Goal: Task Accomplishment & Management: Complete application form

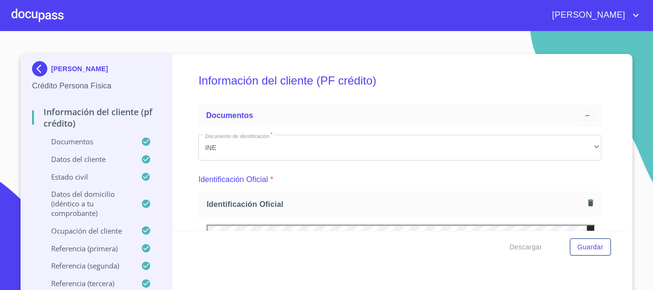
click at [33, 9] on div at bounding box center [37, 15] width 52 height 31
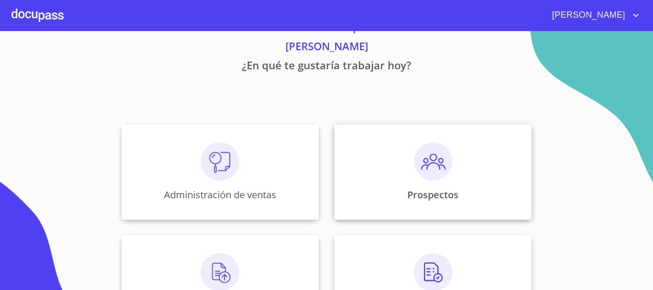
scroll to position [48, 0]
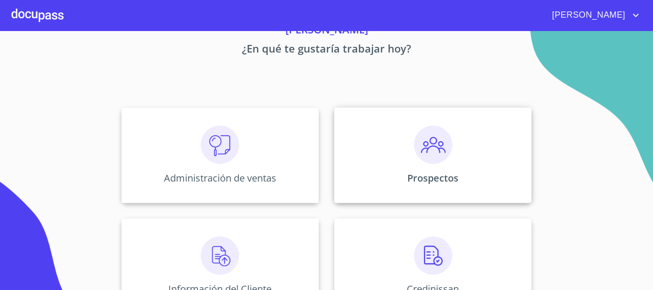
click at [423, 158] on img at bounding box center [433, 145] width 38 height 38
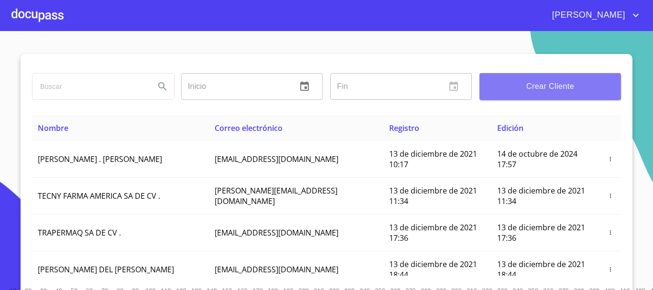
click at [535, 87] on span "Crear Cliente" at bounding box center [550, 86] width 126 height 13
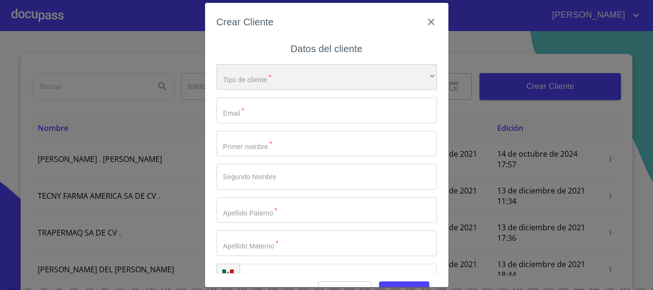
click at [284, 81] on div "​" at bounding box center [326, 77] width 220 height 26
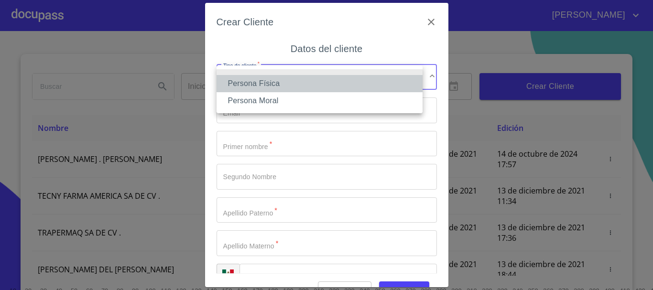
click at [257, 82] on li "Persona Física" at bounding box center [319, 83] width 206 height 17
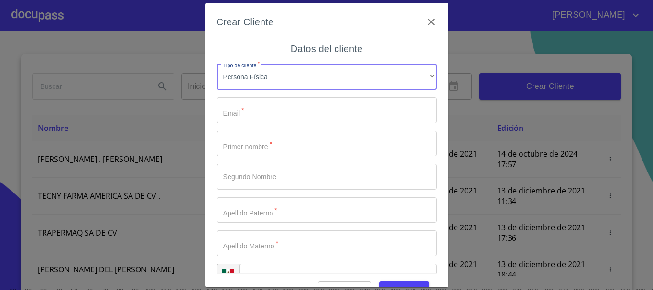
click at [254, 110] on input "Tipo de cliente   *" at bounding box center [326, 110] width 220 height 26
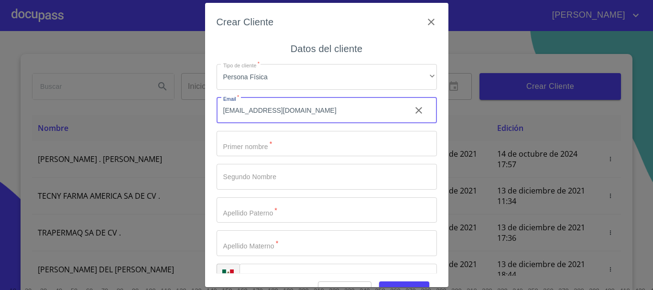
type input "[EMAIL_ADDRESS][DOMAIN_NAME]"
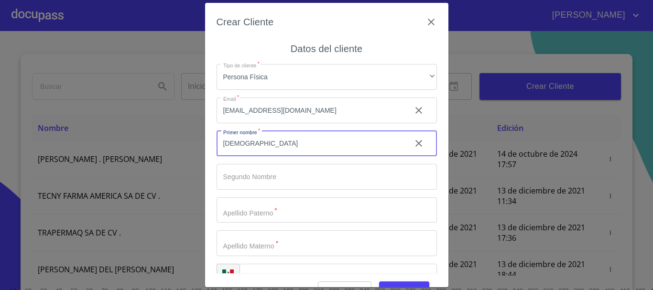
type input "[DEMOGRAPHIC_DATA]"
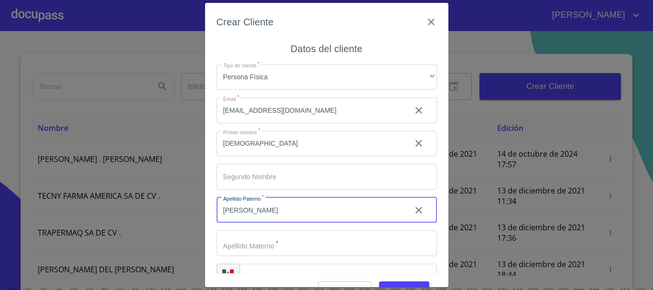
type input "[PERSON_NAME]"
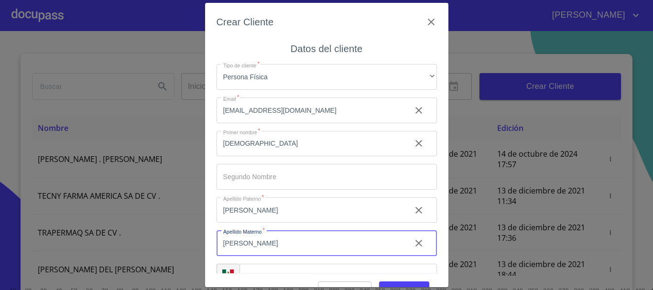
type input "[PERSON_NAME]"
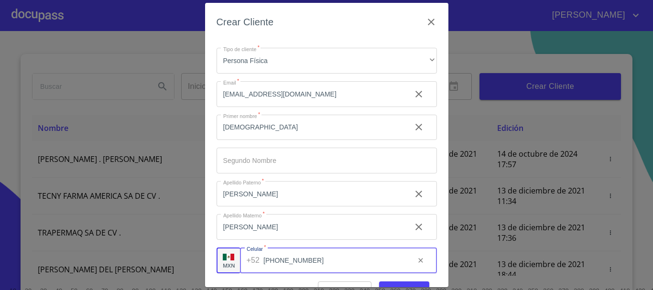
type input "[PHONE_NUMBER]"
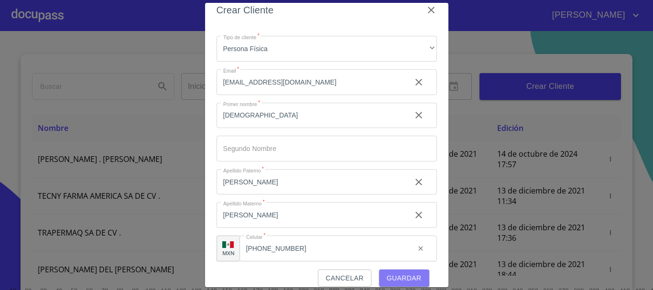
click at [402, 284] on button "Guardar" at bounding box center [404, 279] width 50 height 18
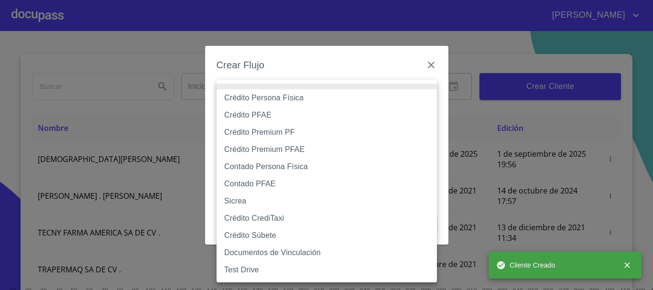
click at [296, 100] on body "[PERSON_NAME] ​ Fin ​ Crear Cliente Nombre Correo electrónico Registro Edición …" at bounding box center [326, 145] width 653 height 290
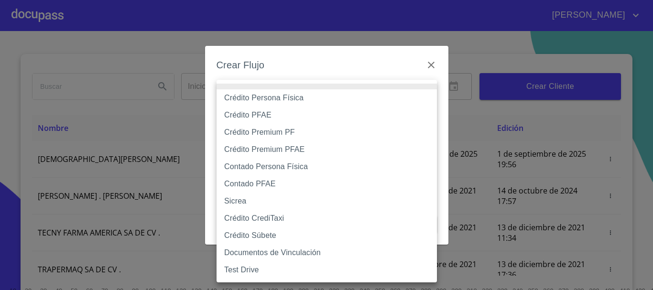
click at [245, 114] on li "Crédito PFAE" at bounding box center [326, 115] width 220 height 17
type input "61b0f1389b8c202ad55b5ebc"
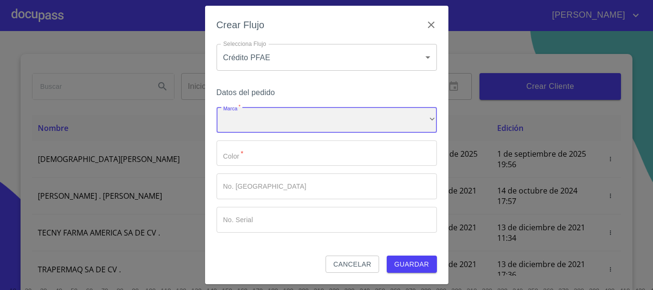
click at [261, 120] on div "​" at bounding box center [326, 120] width 220 height 26
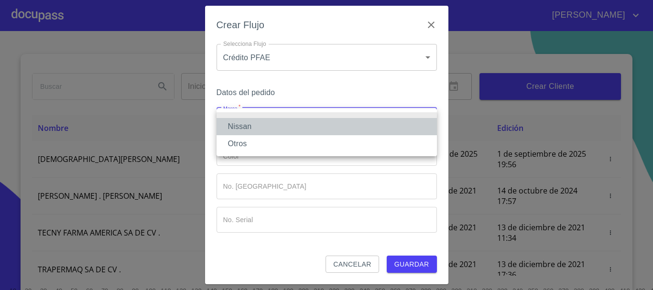
click at [259, 126] on li "Nissan" at bounding box center [326, 126] width 220 height 17
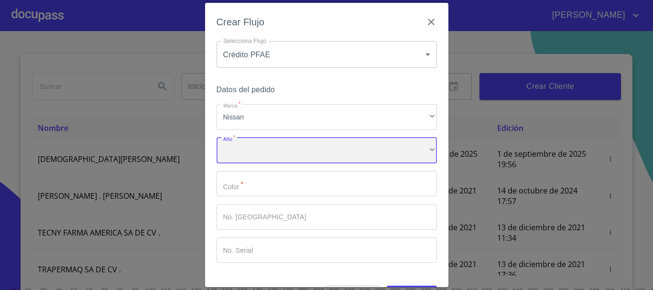
click at [256, 153] on div "​" at bounding box center [326, 151] width 220 height 26
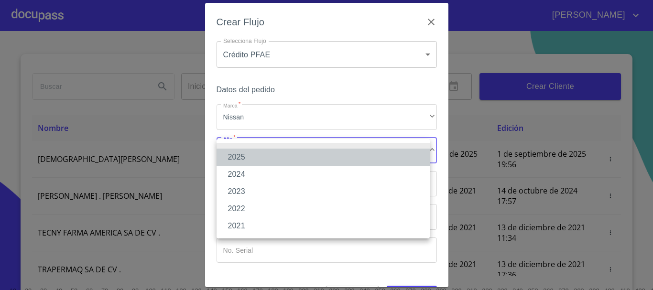
click at [256, 159] on li "2025" at bounding box center [322, 157] width 213 height 17
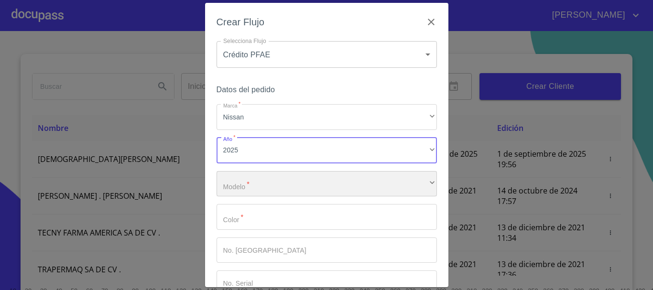
click at [255, 183] on div "​" at bounding box center [326, 184] width 220 height 26
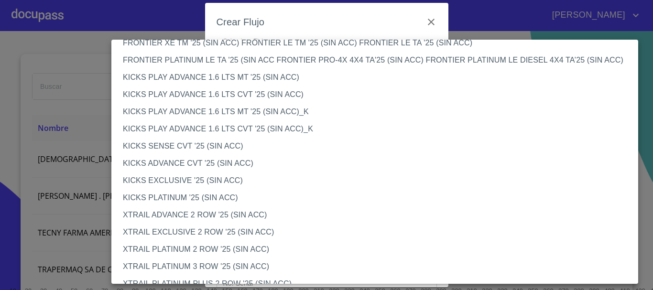
scroll to position [801, 0]
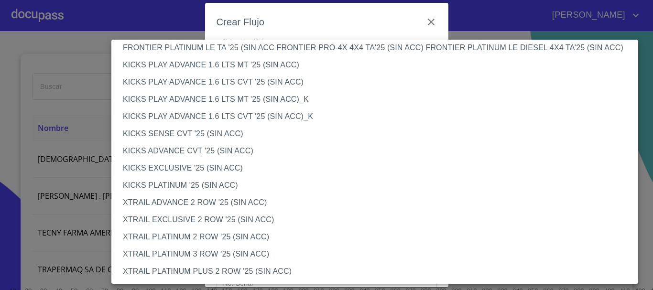
click at [203, 151] on li "KICKS ADVANCE CVT '25 (SIN ACC)" at bounding box center [378, 150] width 534 height 17
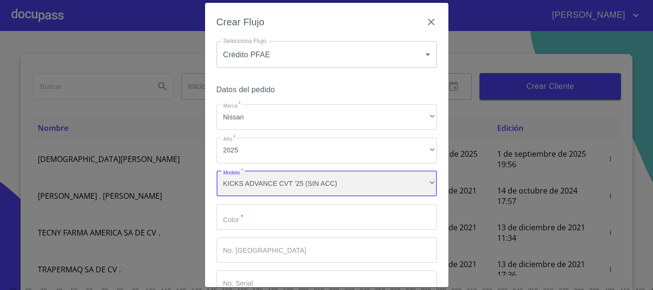
scroll to position [801, 0]
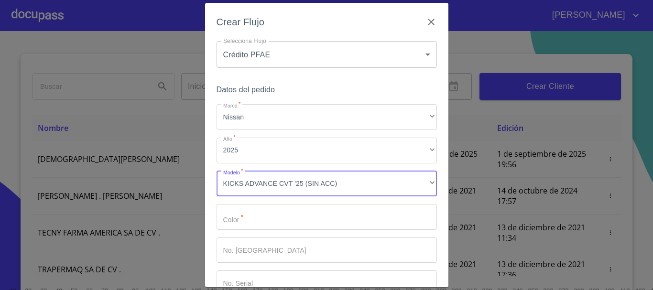
click at [299, 229] on input "Marca   *" at bounding box center [326, 217] width 220 height 26
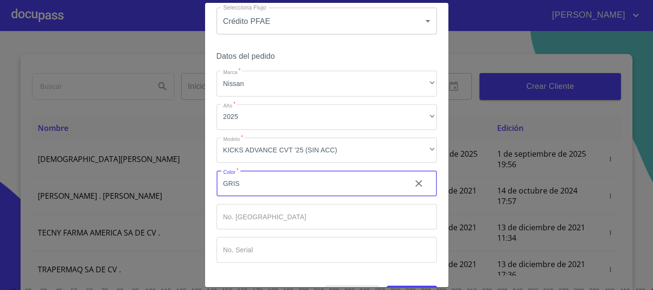
scroll to position [61, 0]
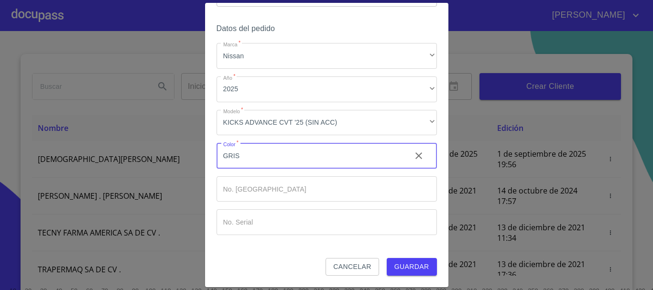
type input "GRIS"
click at [419, 270] on span "Guardar" at bounding box center [411, 267] width 35 height 12
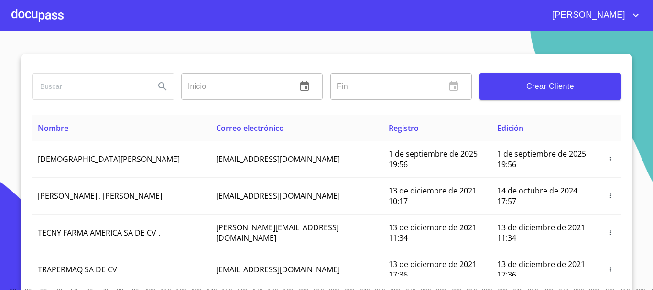
click at [39, 12] on div at bounding box center [37, 15] width 52 height 31
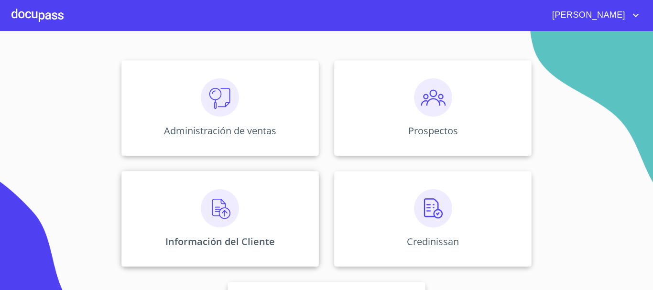
scroll to position [96, 0]
click at [217, 220] on img at bounding box center [220, 208] width 38 height 38
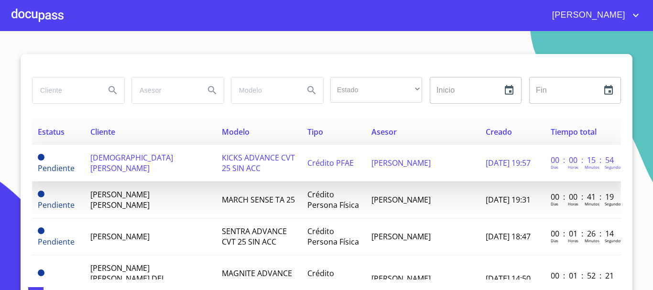
click at [131, 164] on span "[DEMOGRAPHIC_DATA][PERSON_NAME]" at bounding box center [131, 162] width 83 height 21
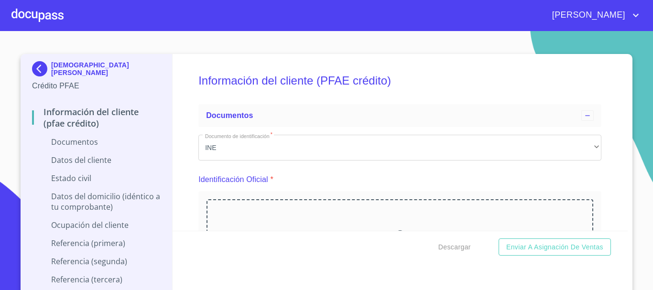
click at [395, 230] on icon at bounding box center [400, 235] width 10 height 10
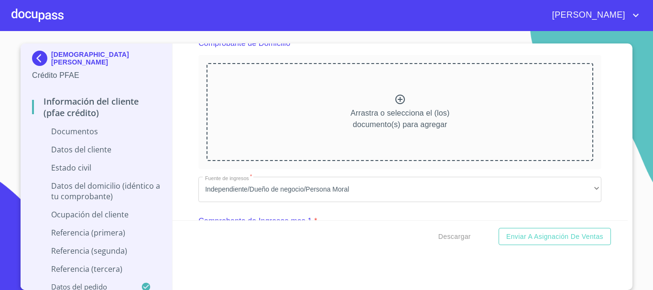
scroll to position [430, 0]
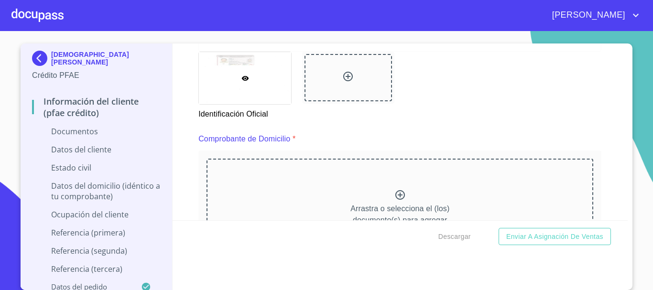
click at [395, 195] on icon at bounding box center [400, 195] width 10 height 10
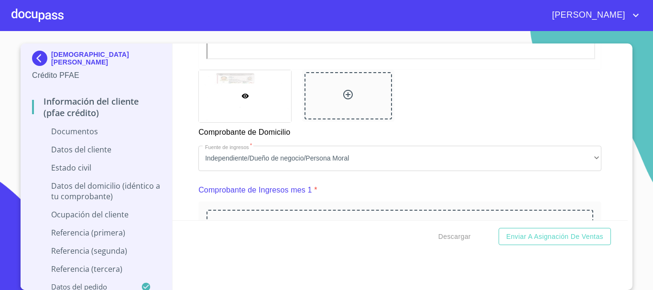
scroll to position [908, 0]
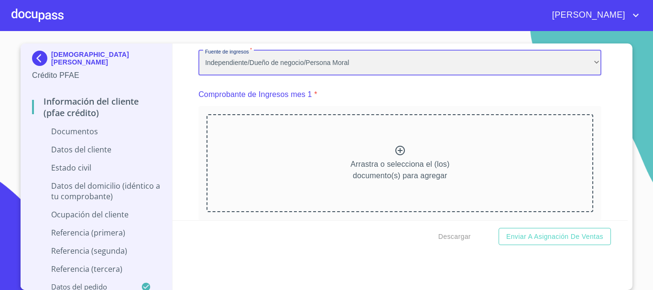
click at [313, 76] on div "Independiente/Dueño de negocio/Persona Moral" at bounding box center [399, 63] width 403 height 26
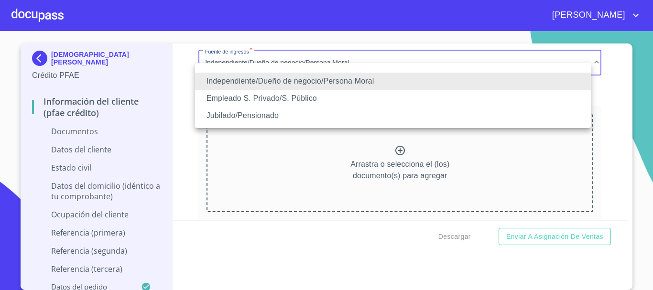
click at [307, 79] on li "Independiente/Dueño de negocio/Persona Moral" at bounding box center [393, 81] width 396 height 17
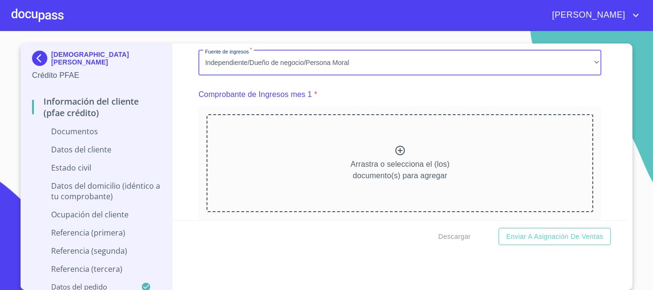
click at [394, 156] on icon at bounding box center [399, 150] width 11 height 11
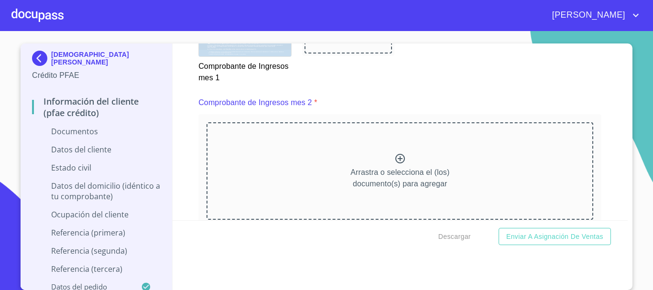
scroll to position [1386, 0]
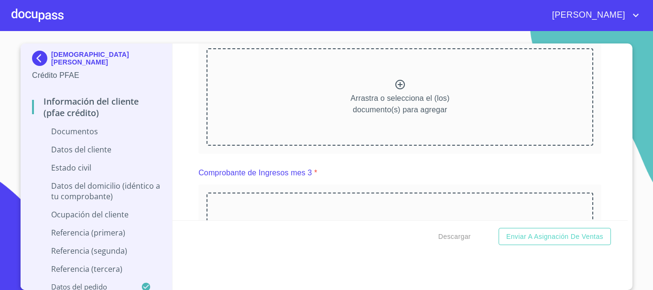
click at [394, 90] on icon at bounding box center [399, 84] width 11 height 11
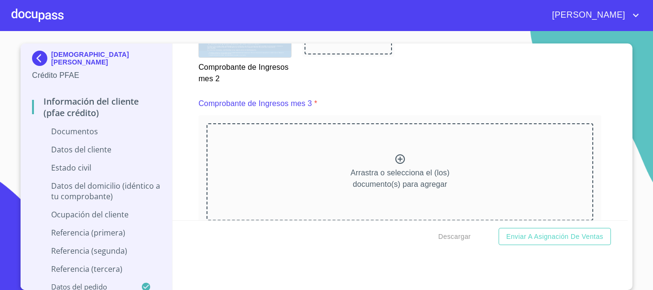
scroll to position [1768, 0]
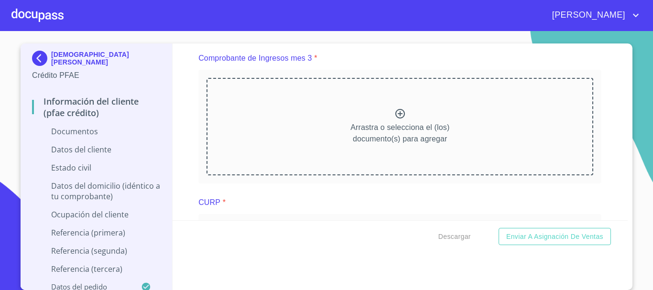
click at [394, 119] on icon at bounding box center [399, 113] width 11 height 11
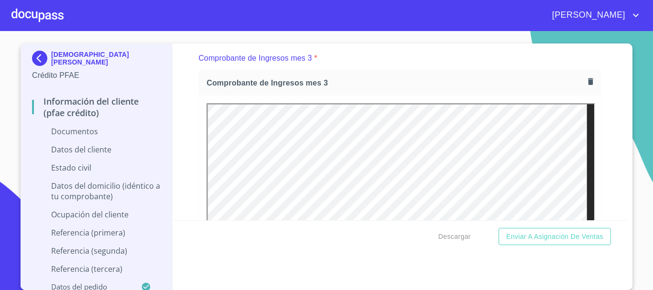
click at [586, 86] on icon "button" at bounding box center [590, 81] width 9 height 9
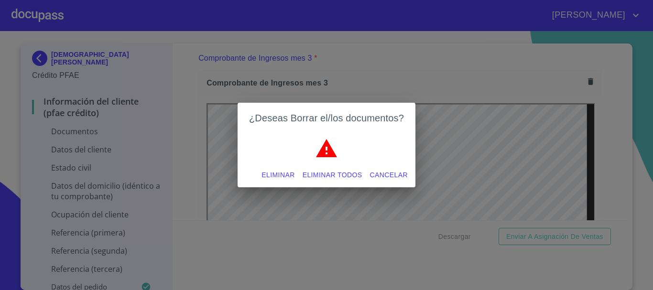
click at [289, 173] on span "Eliminar" at bounding box center [277, 175] width 33 height 12
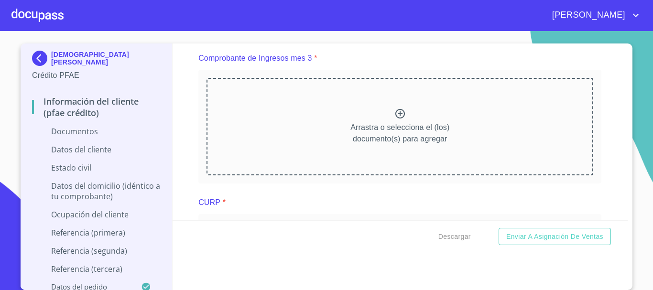
click at [394, 119] on icon at bounding box center [399, 113] width 11 height 11
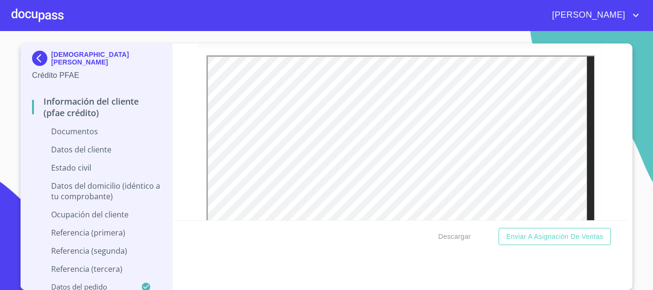
scroll to position [1720, 0]
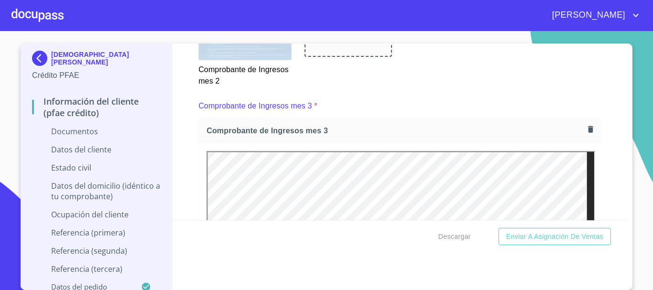
click at [588, 132] on icon "button" at bounding box center [590, 129] width 5 height 7
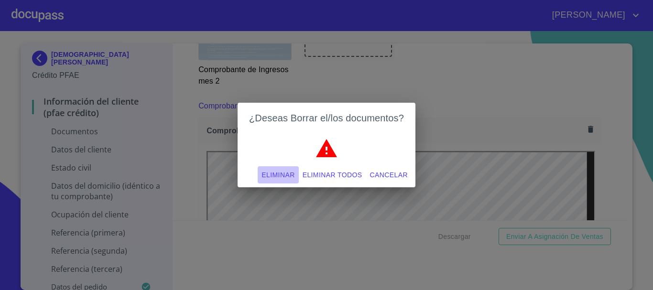
click at [277, 174] on span "Eliminar" at bounding box center [277, 175] width 33 height 12
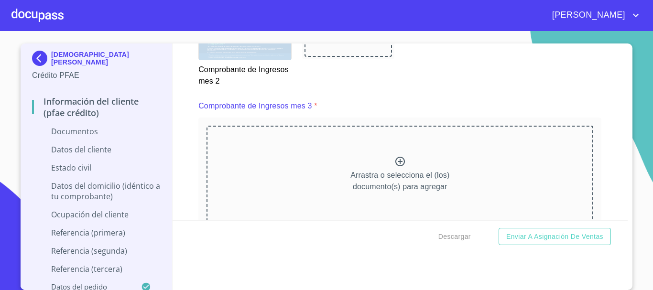
click at [395, 166] on icon at bounding box center [400, 162] width 10 height 10
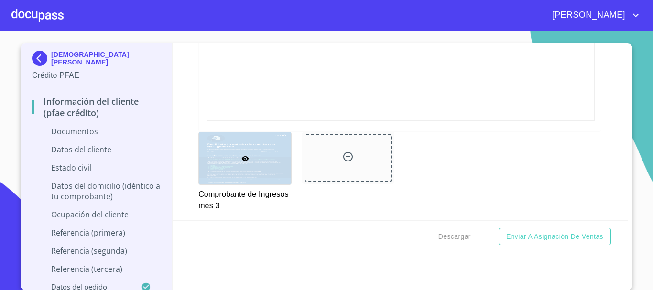
scroll to position [2103, 0]
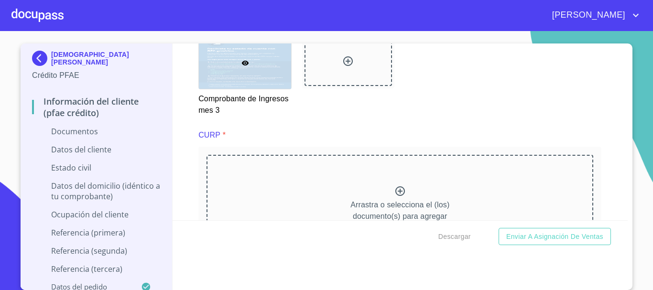
click at [395, 197] on icon at bounding box center [399, 190] width 11 height 11
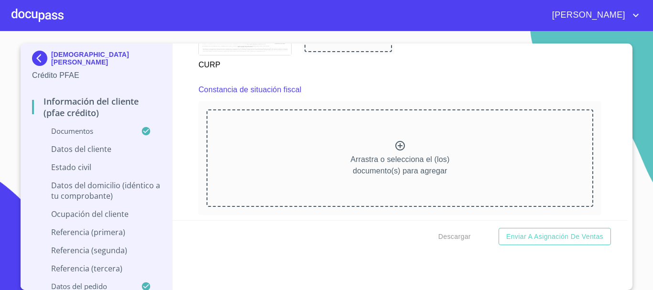
scroll to position [2533, 0]
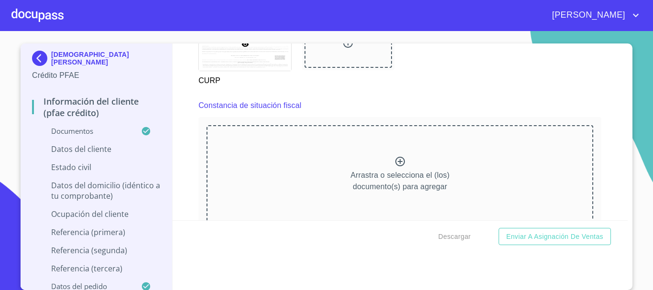
click at [395, 166] on icon at bounding box center [400, 162] width 10 height 10
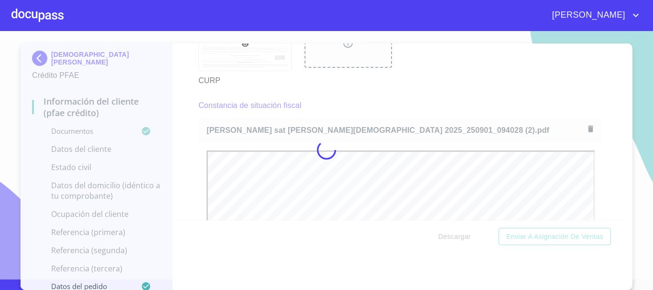
scroll to position [0, 0]
click at [624, 100] on div at bounding box center [326, 150] width 653 height 259
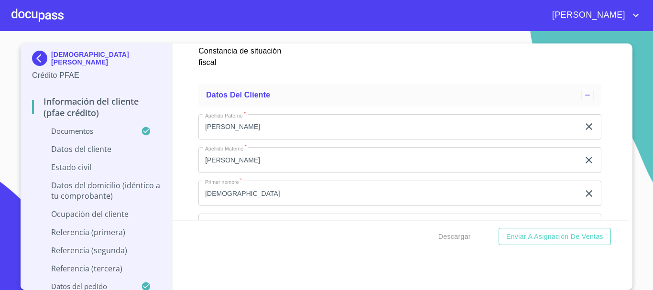
scroll to position [3059, 0]
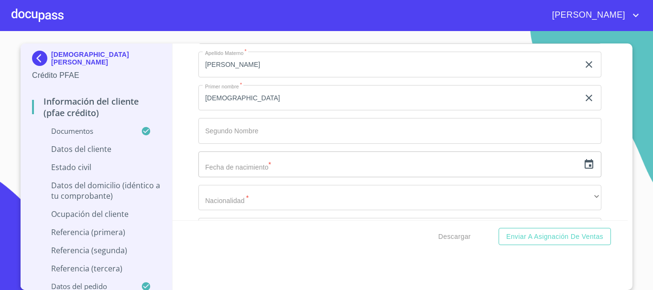
click at [583, 170] on icon "button" at bounding box center [588, 164] width 11 height 11
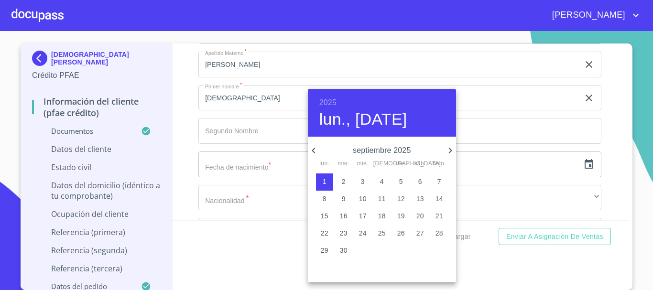
click at [324, 99] on h6 "2025" at bounding box center [327, 102] width 17 height 13
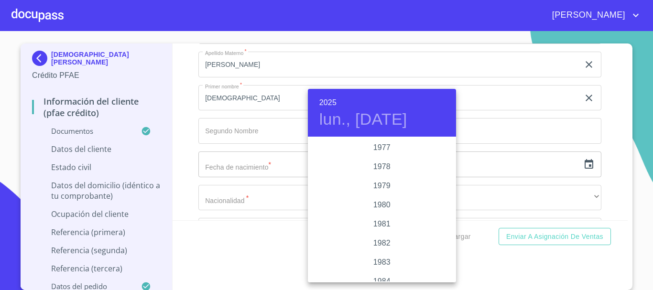
scroll to position [755, 0]
click at [379, 151] on div "1965" at bounding box center [382, 157] width 148 height 19
type input "1 de sep. de 1965"
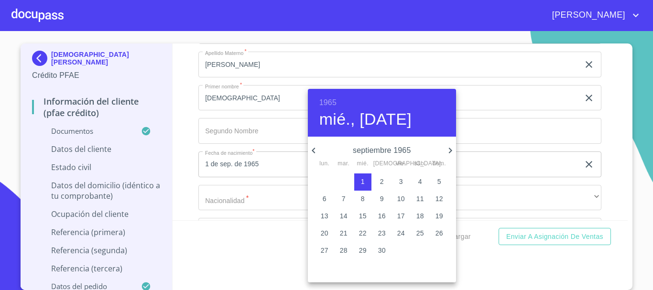
click at [315, 145] on icon "button" at bounding box center [313, 150] width 11 height 11
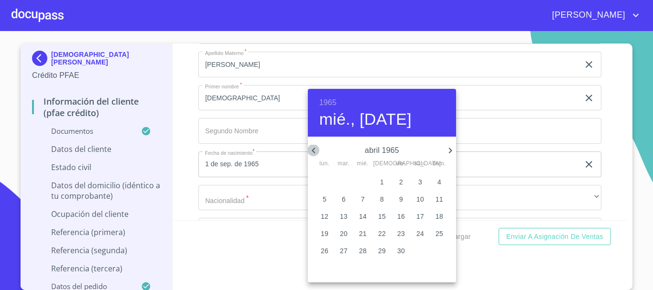
click at [315, 145] on icon "button" at bounding box center [313, 150] width 11 height 11
click at [314, 148] on icon "button" at bounding box center [313, 151] width 3 height 6
click at [605, 145] on div at bounding box center [326, 145] width 653 height 290
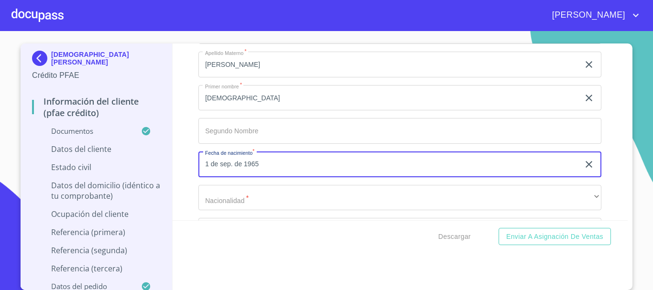
click at [298, 176] on input "1 de sep. de 1965" at bounding box center [390, 164] width 385 height 26
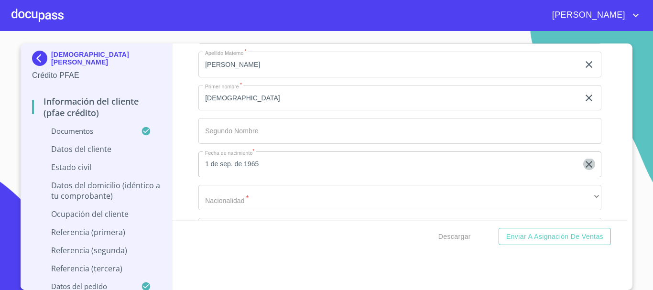
click at [585, 168] on icon "button" at bounding box center [588, 164] width 7 height 7
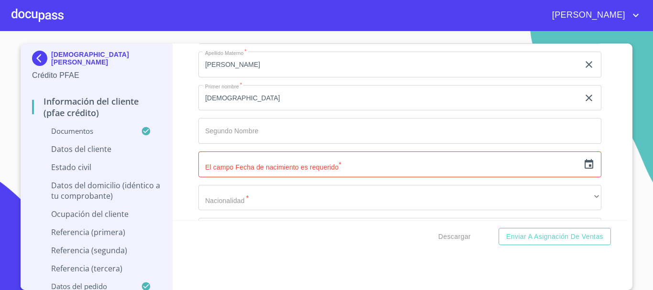
click at [584, 169] on icon "button" at bounding box center [588, 164] width 9 height 10
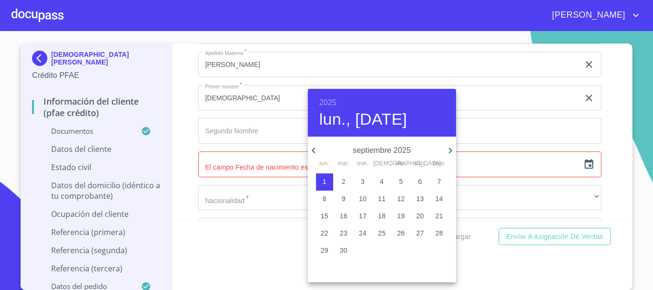
click at [330, 105] on h6 "2025" at bounding box center [327, 102] width 17 height 13
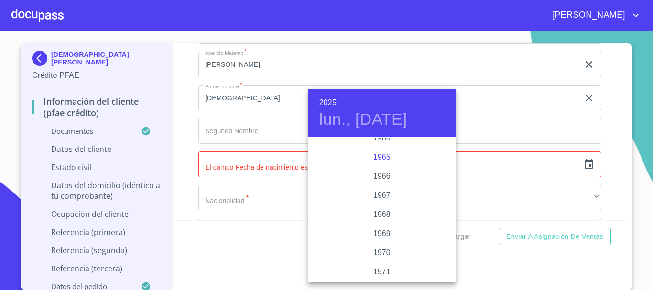
click at [385, 154] on div "1965" at bounding box center [382, 157] width 148 height 19
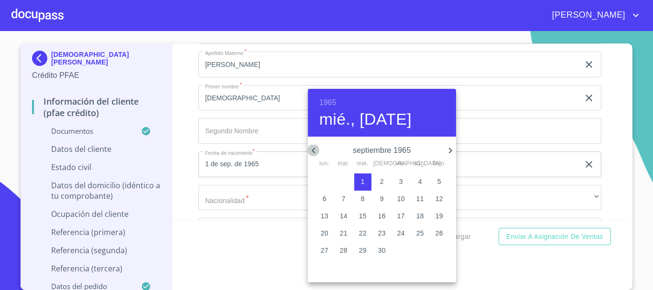
click at [317, 150] on icon "button" at bounding box center [313, 150] width 11 height 11
click at [318, 150] on icon "button" at bounding box center [313, 150] width 11 height 11
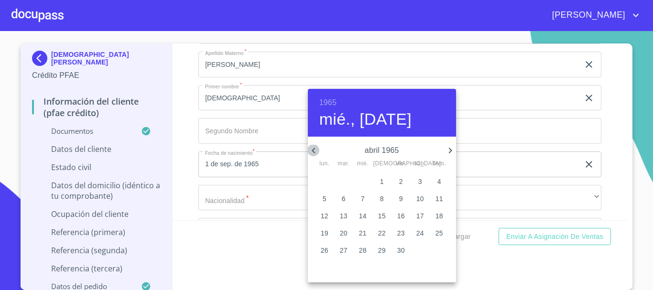
click at [318, 150] on icon "button" at bounding box center [313, 150] width 11 height 11
click at [420, 233] on p "27" at bounding box center [420, 233] width 8 height 10
type input "27 de feb. de 1965"
click at [598, 132] on div at bounding box center [326, 145] width 653 height 290
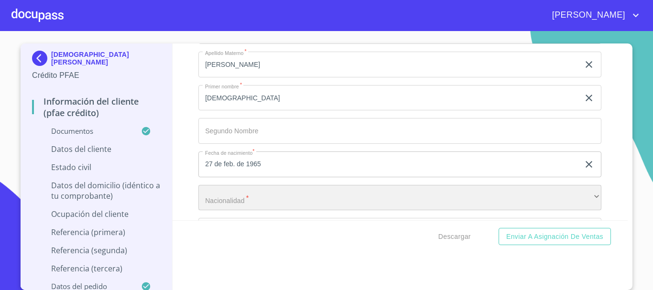
click at [258, 210] on div "​" at bounding box center [399, 198] width 403 height 26
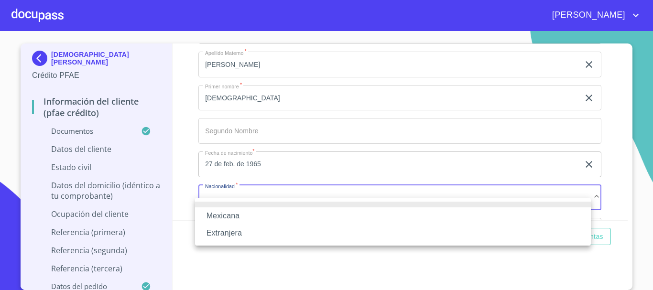
click at [252, 216] on li "Mexicana" at bounding box center [393, 215] width 396 height 17
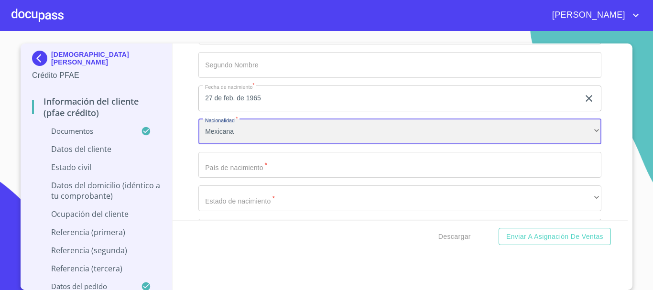
scroll to position [3204, 0]
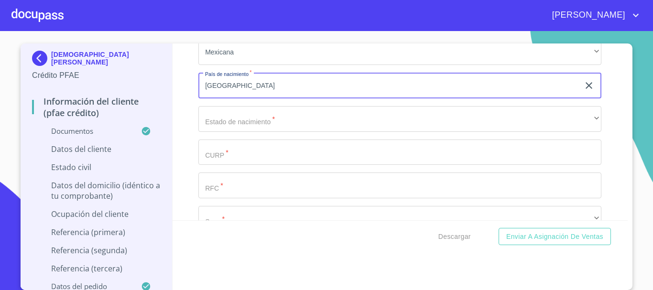
type input "[GEOGRAPHIC_DATA]"
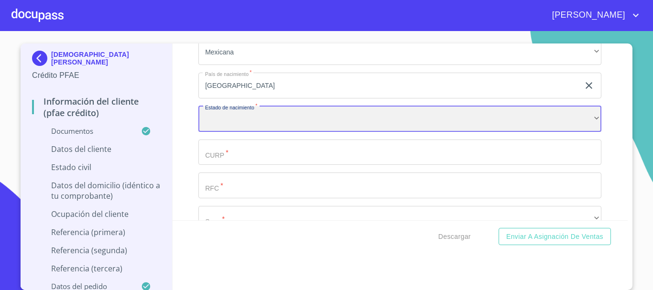
click at [228, 129] on div "​" at bounding box center [399, 119] width 403 height 26
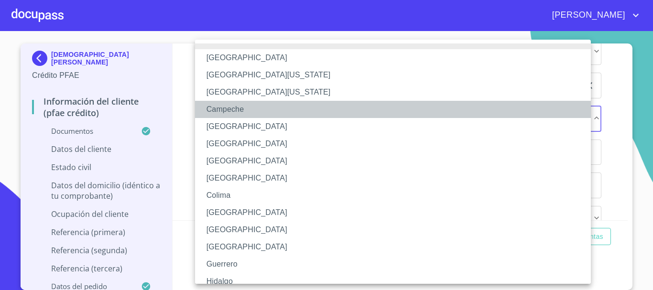
click at [249, 109] on li "Campeche" at bounding box center [396, 109] width 403 height 17
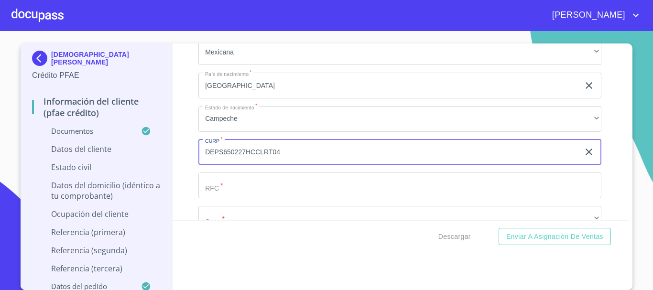
type input "DEPS650227HCCLRT04"
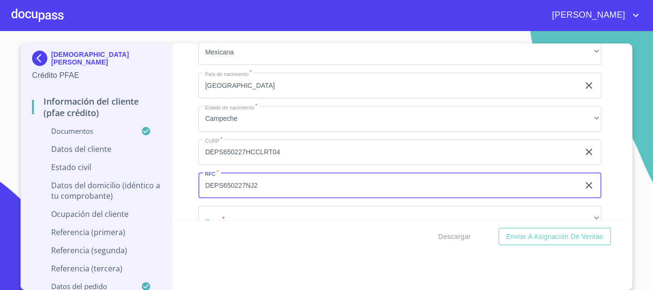
type input "DEPS650227NJ2"
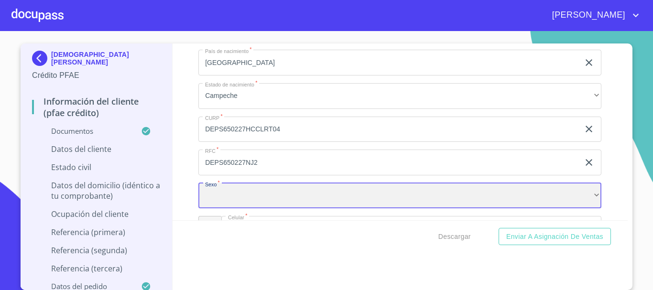
scroll to position [3322, 0]
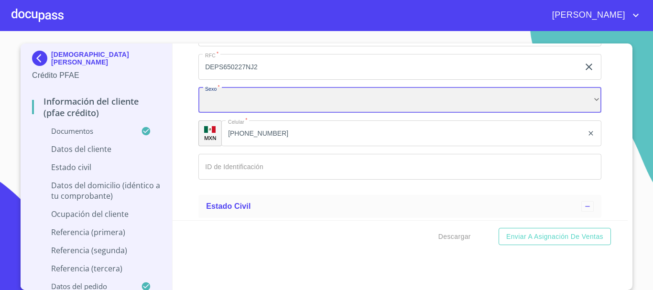
click at [258, 113] on div "​" at bounding box center [399, 100] width 403 height 26
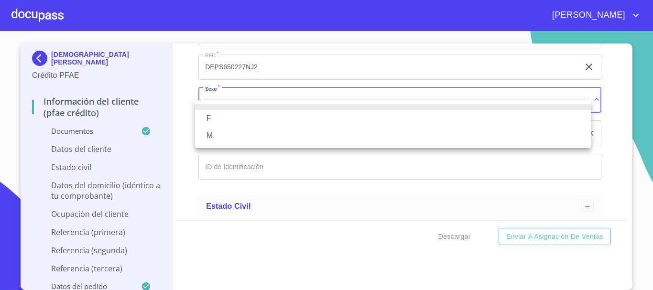
click at [240, 135] on li "M" at bounding box center [393, 135] width 396 height 17
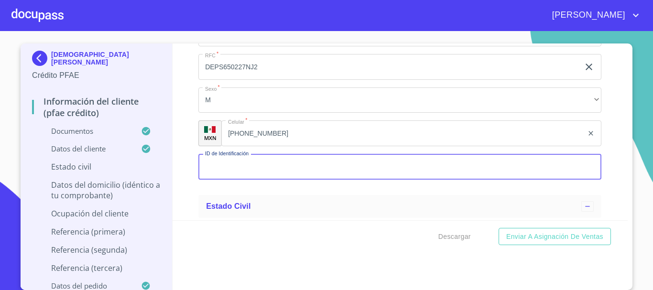
click at [252, 180] on input "Documento de identificación   *" at bounding box center [399, 167] width 403 height 26
click at [271, 176] on input "Documento de identificación   *" at bounding box center [399, 167] width 403 height 26
type input "0827031583947"
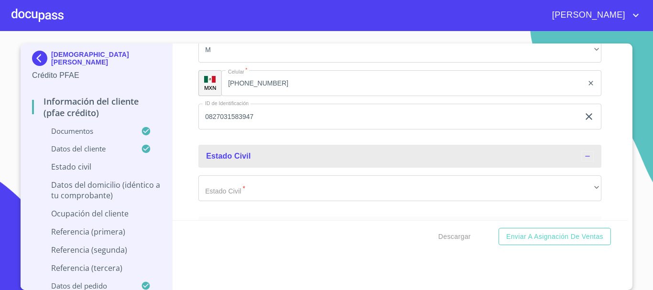
scroll to position [3380, 0]
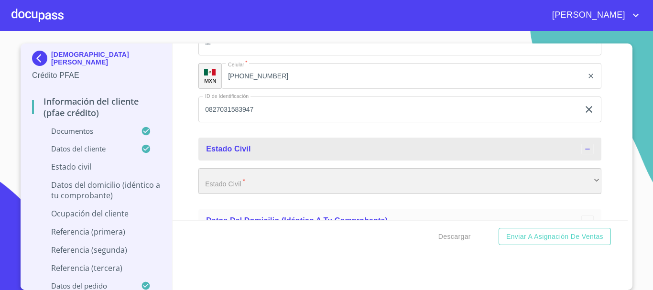
click at [285, 194] on div "​" at bounding box center [399, 181] width 403 height 26
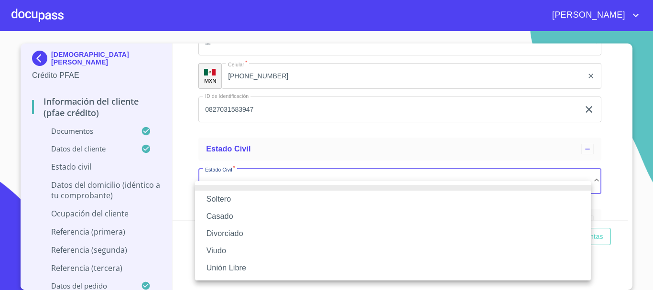
click at [216, 211] on li "Casado" at bounding box center [393, 216] width 396 height 17
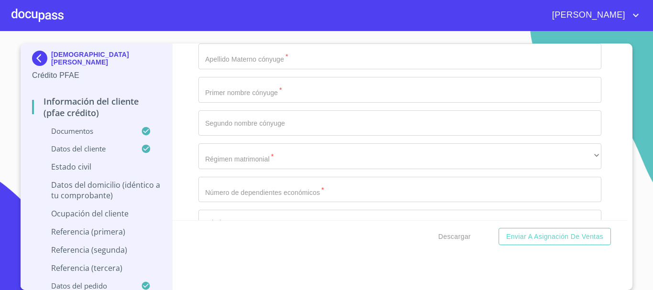
scroll to position [3475, 0]
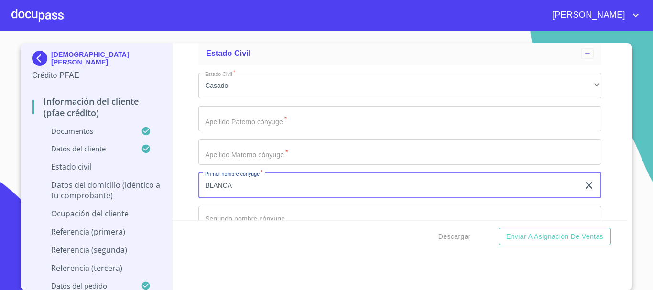
scroll to position [3571, 0]
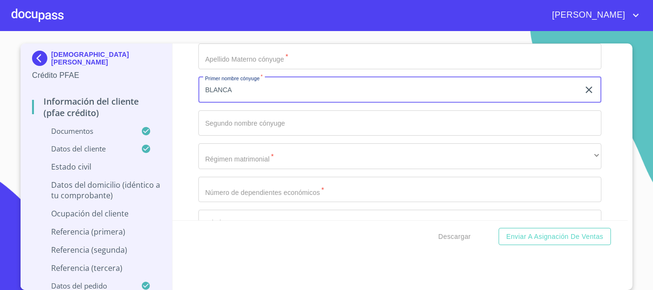
type input "BLANCA"
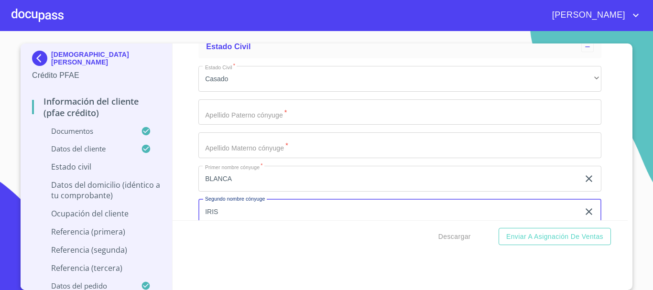
scroll to position [3475, 0]
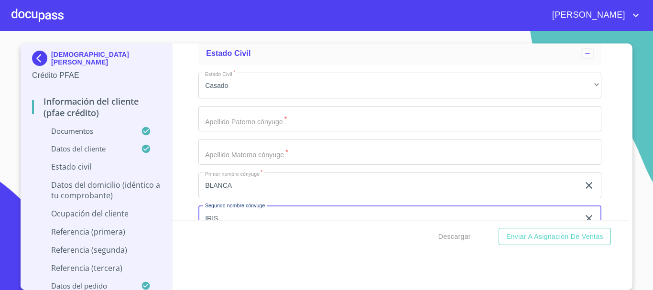
type input "IRIS"
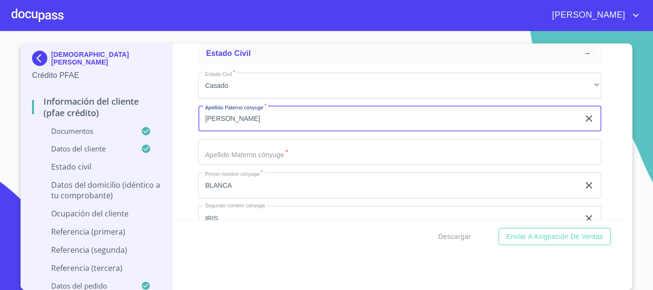
type input "[PERSON_NAME]"
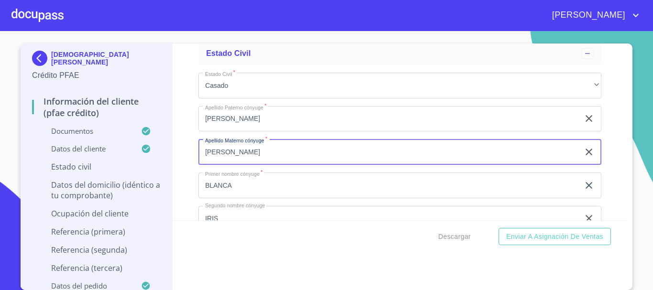
type input "[PERSON_NAME]"
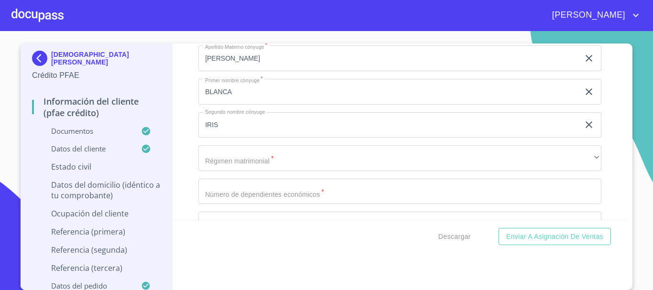
scroll to position [3571, 0]
type input "[PERSON_NAME]"
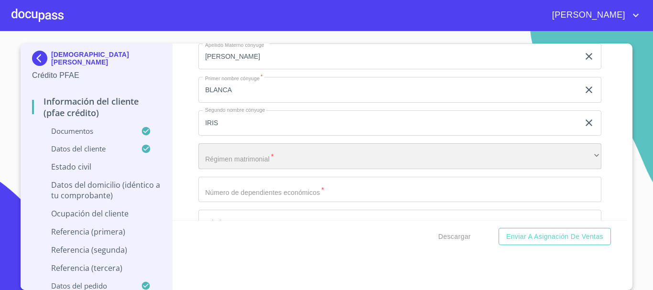
click at [290, 169] on div "​" at bounding box center [399, 156] width 403 height 26
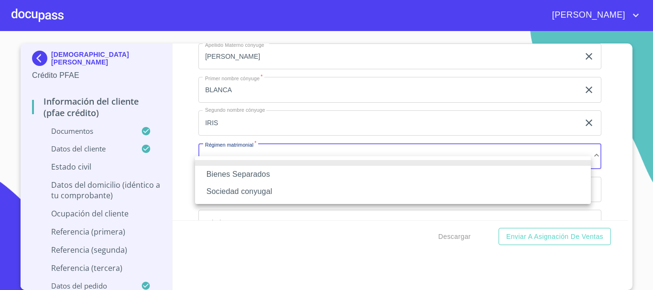
drag, startPoint x: 256, startPoint y: 195, endPoint x: 500, endPoint y: 171, distance: 245.4
click at [257, 195] on li "Sociedad conyugal" at bounding box center [393, 191] width 396 height 17
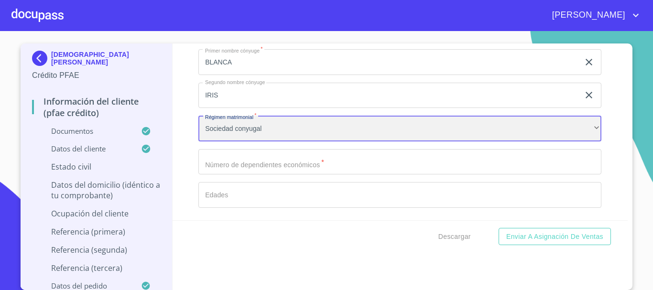
scroll to position [3666, 0]
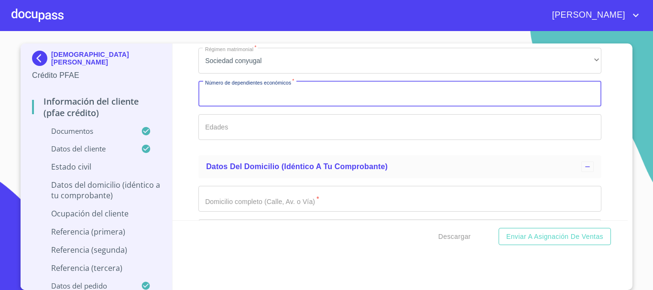
click at [274, 107] on input "Documento de identificación   *" at bounding box center [399, 94] width 403 height 26
type input "4"
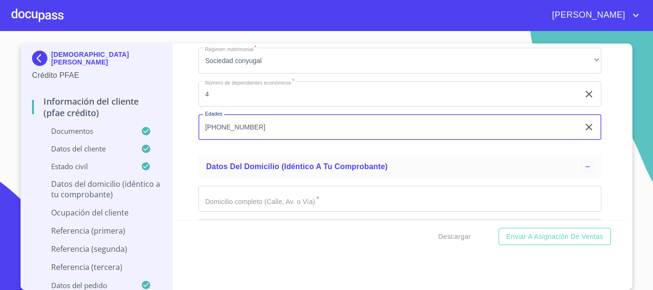
type input "[PHONE_NUMBER]"
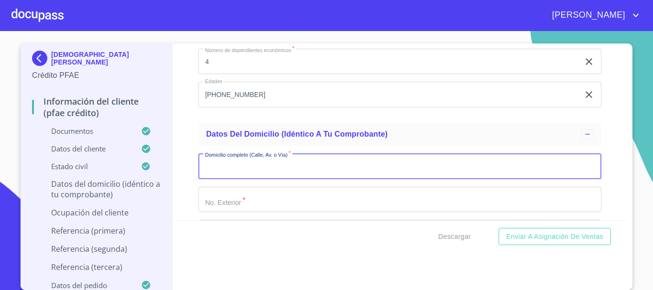
scroll to position [3714, 0]
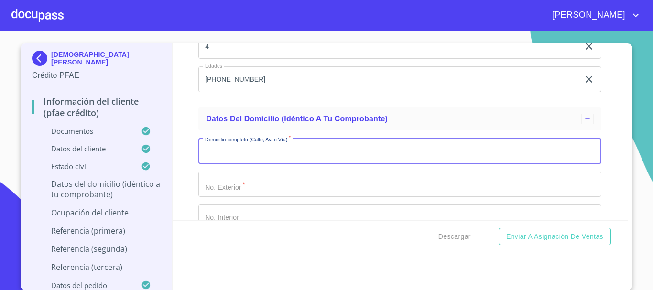
click at [222, 164] on input "Documento de identificación   *" at bounding box center [399, 151] width 403 height 26
type input "PALMA SOLA"
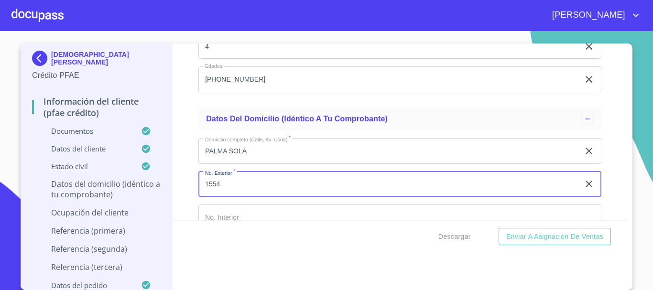
type input "1554"
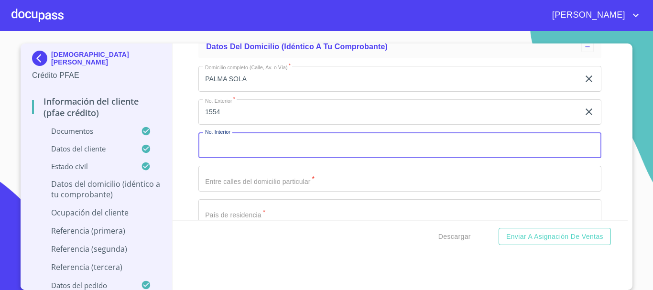
scroll to position [3831, 0]
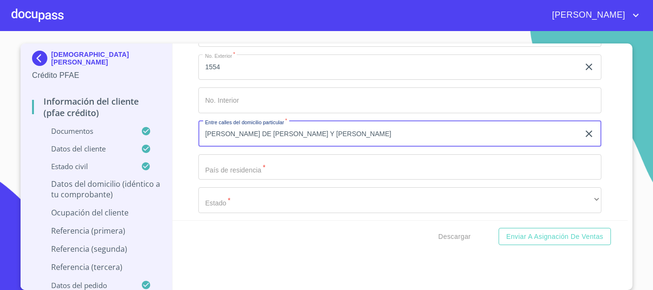
type input "[PERSON_NAME] DE [PERSON_NAME] Y [PERSON_NAME]"
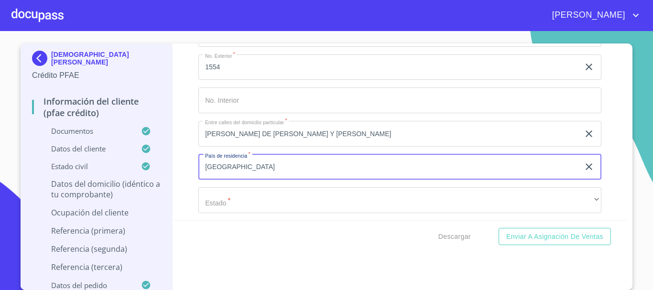
type input "[GEOGRAPHIC_DATA]"
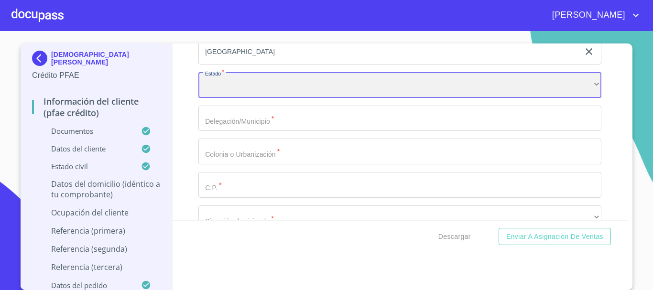
scroll to position [3931, 0]
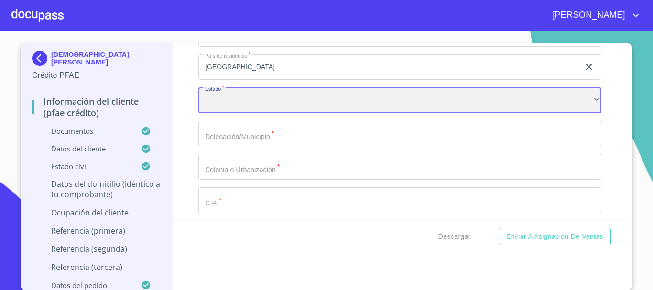
click at [238, 109] on div "​" at bounding box center [399, 100] width 403 height 26
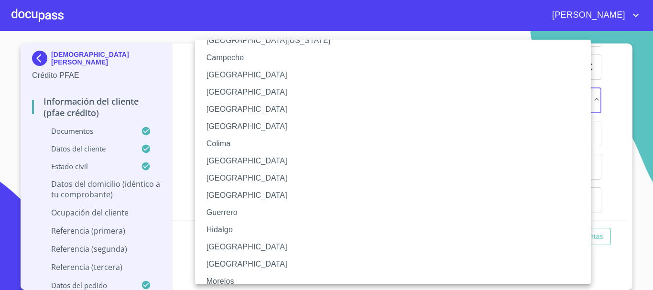
scroll to position [96, 0]
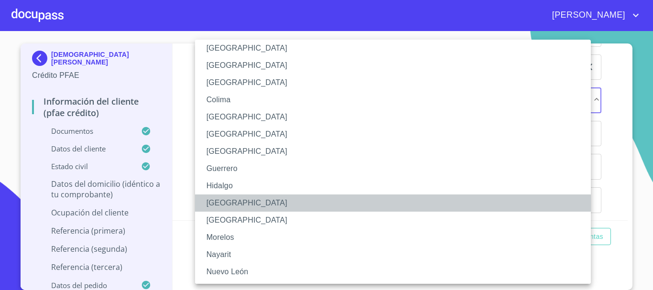
click at [216, 197] on li "[GEOGRAPHIC_DATA]" at bounding box center [396, 203] width 403 height 17
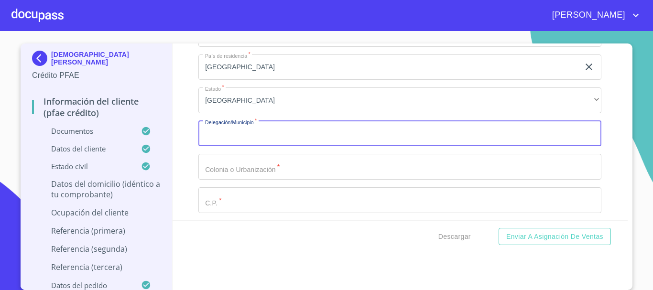
click at [238, 146] on input "Documento de identificación   *" at bounding box center [399, 134] width 403 height 26
type input "[GEOGRAPHIC_DATA]"
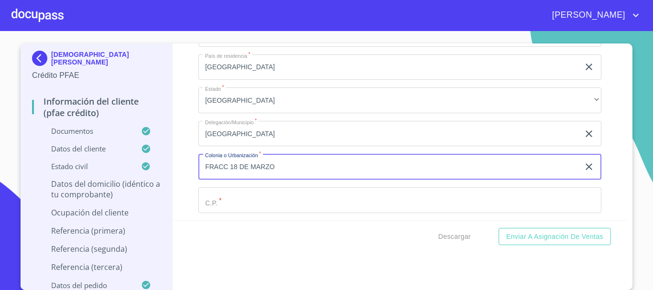
type input "FRACC 18 DE MARZO"
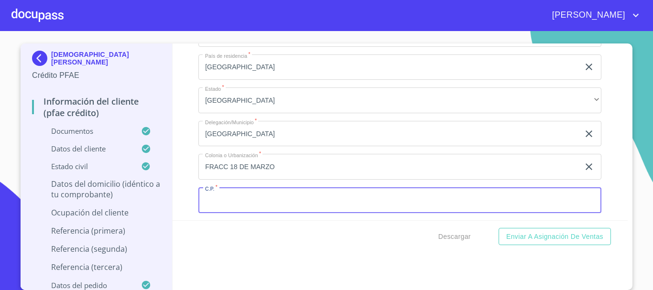
scroll to position [3936, 0]
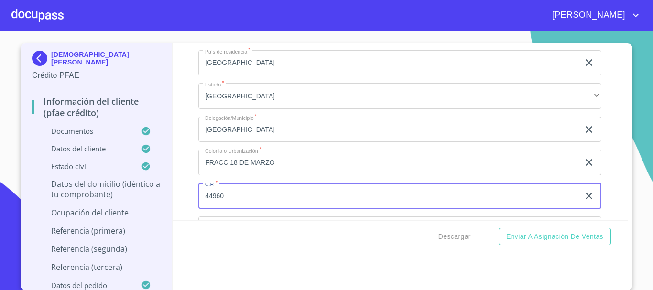
type input "44960"
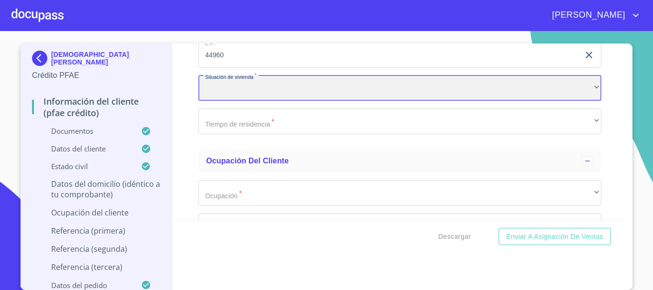
scroll to position [4092, 0]
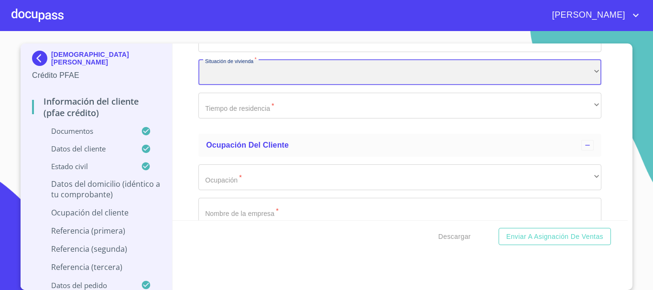
click at [241, 78] on div "​" at bounding box center [399, 73] width 403 height 26
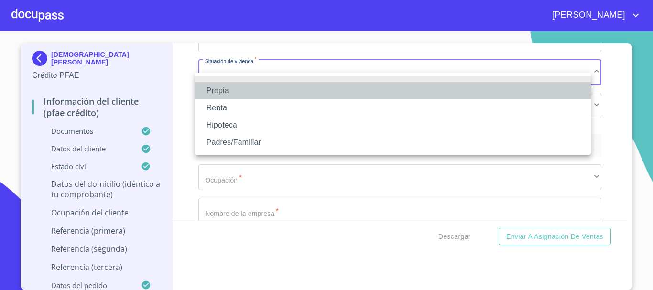
click at [228, 90] on li "Propia" at bounding box center [393, 90] width 396 height 17
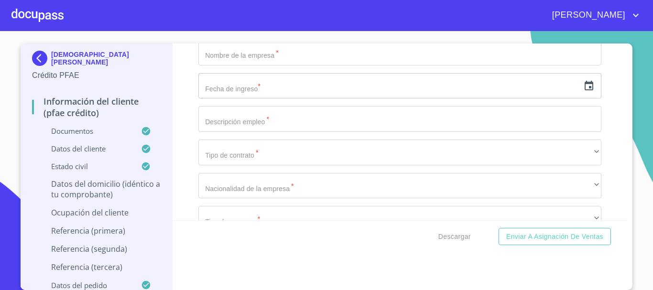
scroll to position [4236, 0]
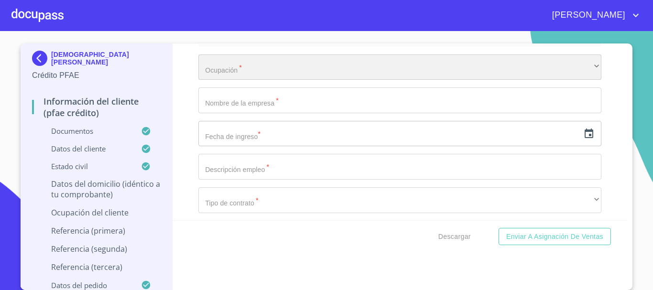
click at [230, 79] on div "​" at bounding box center [399, 67] width 403 height 26
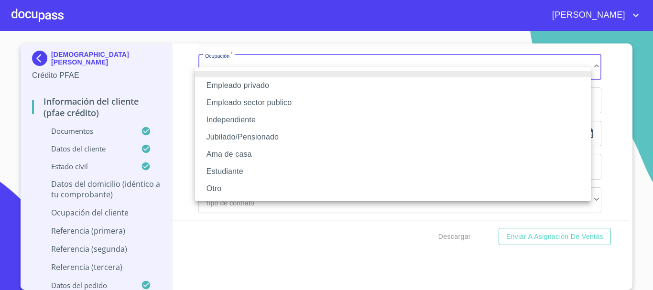
click at [254, 120] on li "Independiente" at bounding box center [393, 119] width 396 height 17
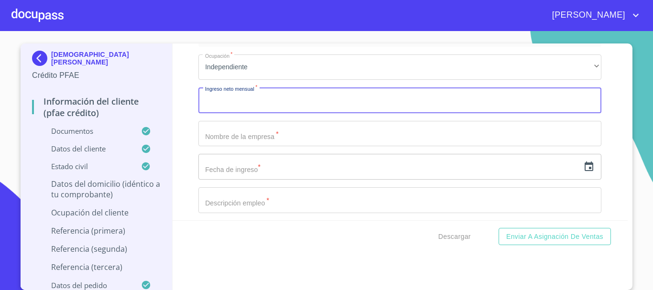
drag, startPoint x: 246, startPoint y: 127, endPoint x: 248, endPoint y: 117, distance: 10.7
click at [248, 113] on input "Documento de identificación   *" at bounding box center [399, 100] width 403 height 26
type input "2"
type input "250000"
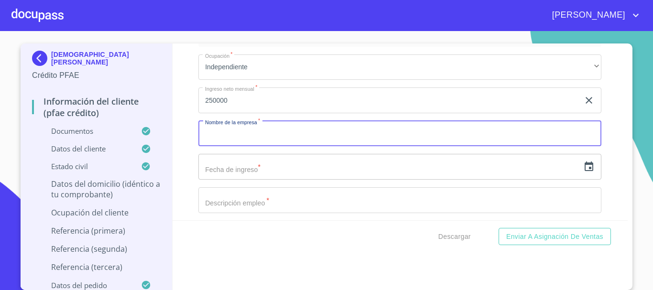
click at [254, 146] on input "Documento de identificación   *" at bounding box center [399, 134] width 403 height 26
type input "[DEMOGRAPHIC_DATA][PERSON_NAME]"
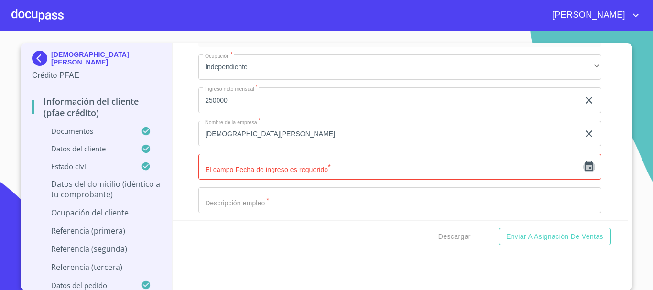
click at [583, 173] on icon "button" at bounding box center [588, 166] width 11 height 11
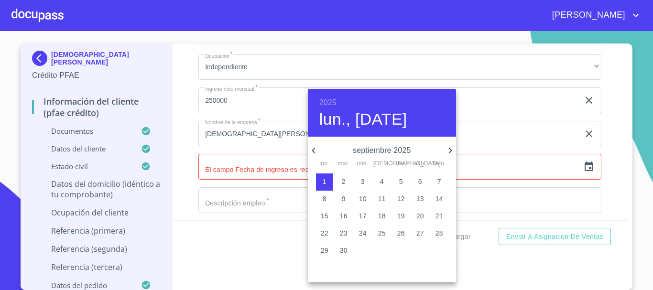
click at [335, 102] on h6 "2025" at bounding box center [327, 102] width 17 height 13
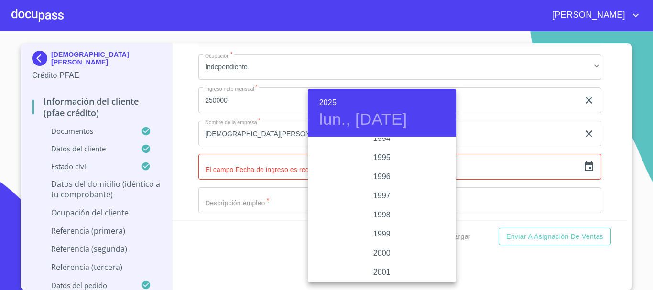
scroll to position [1329, 0]
click at [381, 173] on div "1996" at bounding box center [382, 176] width 148 height 19
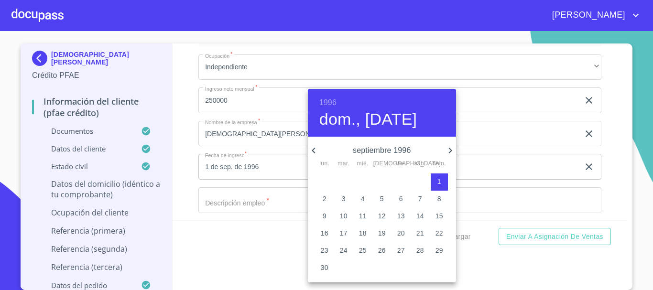
click at [314, 150] on icon "button" at bounding box center [313, 150] width 11 height 11
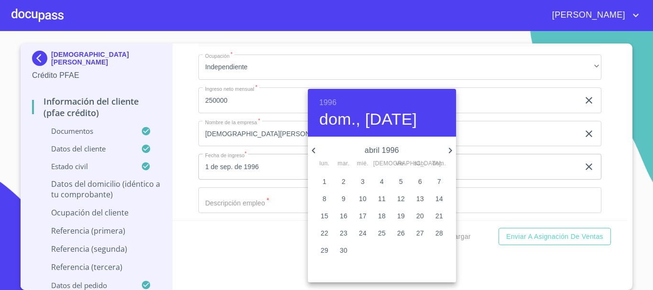
click at [314, 150] on icon "button" at bounding box center [313, 150] width 11 height 11
click at [385, 179] on span "1" at bounding box center [381, 182] width 17 height 10
type input "1 de feb. de 1996"
click at [607, 151] on div at bounding box center [326, 145] width 653 height 290
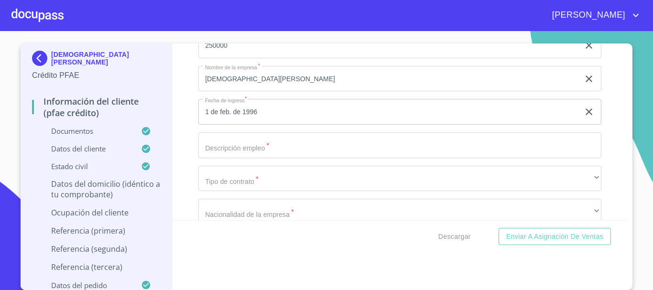
scroll to position [4331, 0]
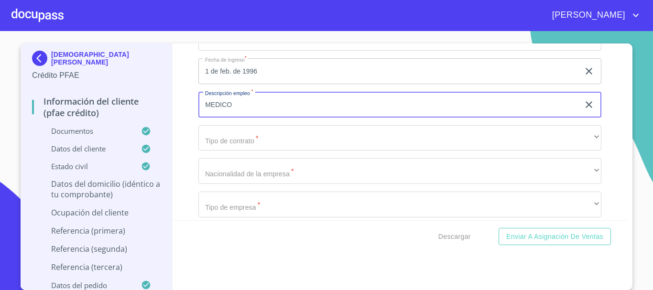
type input "MEDICO"
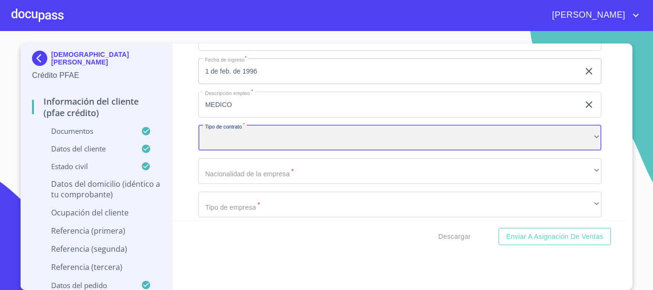
click at [232, 141] on div "​" at bounding box center [399, 138] width 403 height 26
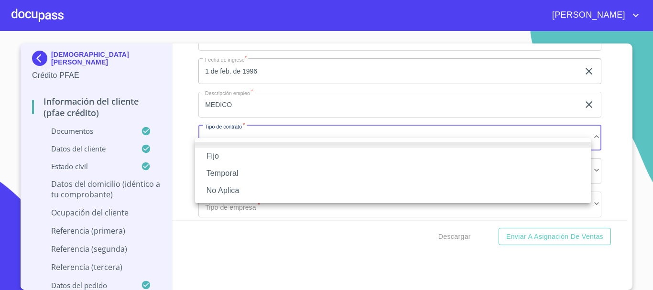
click at [229, 190] on li "No Aplica" at bounding box center [393, 190] width 396 height 17
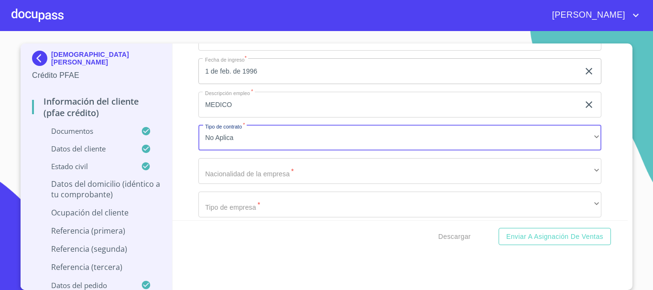
click at [179, 169] on div "Información del cliente (PFAE crédito) Documentos Documento de identificación  …" at bounding box center [400, 131] width 455 height 177
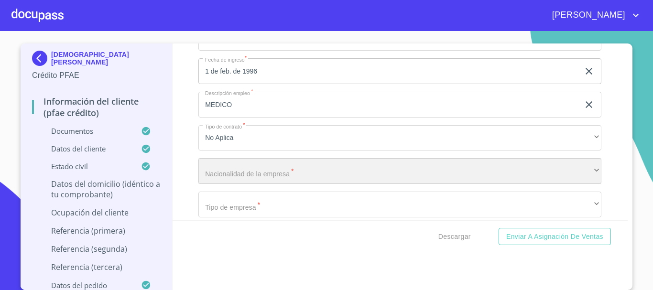
click at [227, 184] on div "​" at bounding box center [399, 171] width 403 height 26
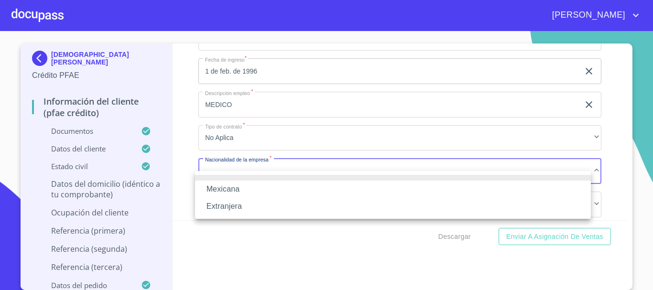
click at [239, 190] on li "Mexicana" at bounding box center [393, 189] width 396 height 17
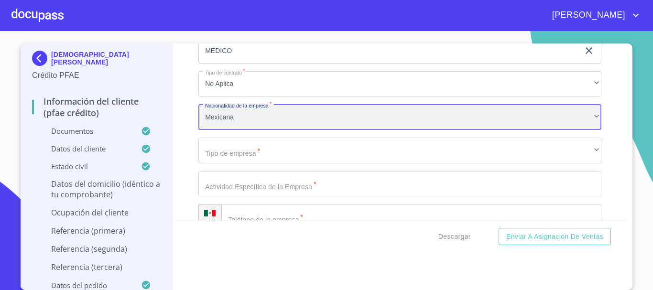
scroll to position [4427, 0]
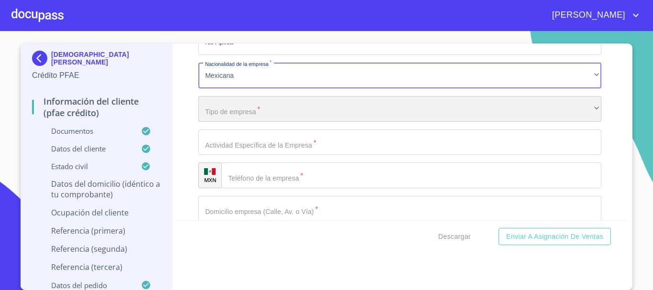
click at [242, 117] on div "​" at bounding box center [399, 109] width 403 height 26
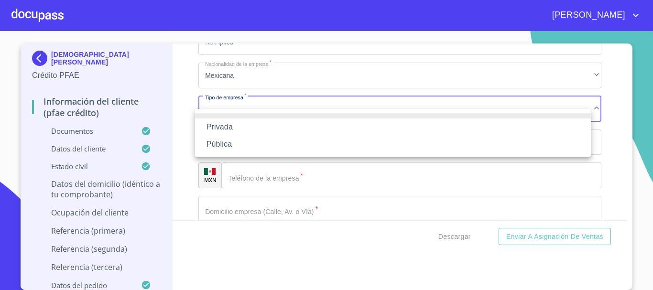
click at [237, 125] on li "Privada" at bounding box center [393, 127] width 396 height 17
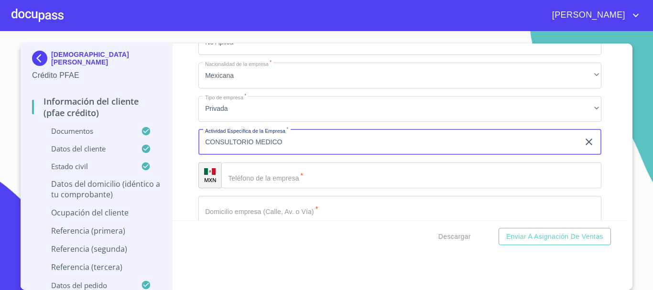
type input "CONSULTORIO MEDICO"
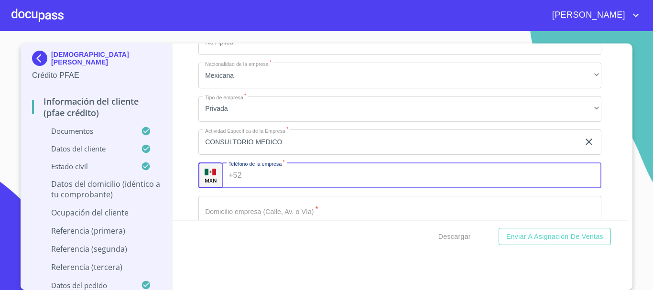
click at [258, 188] on input "Documento de identificación   *" at bounding box center [424, 175] width 356 height 26
type input "[PHONE_NUMBER]"
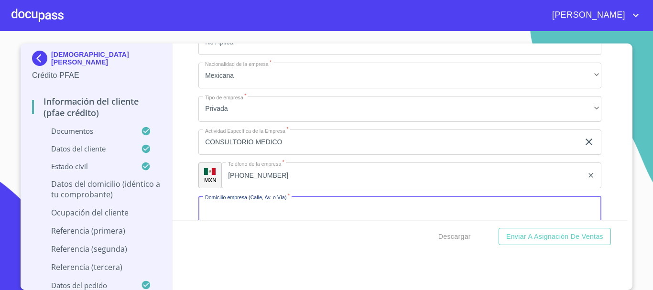
scroll to position [4440, 0]
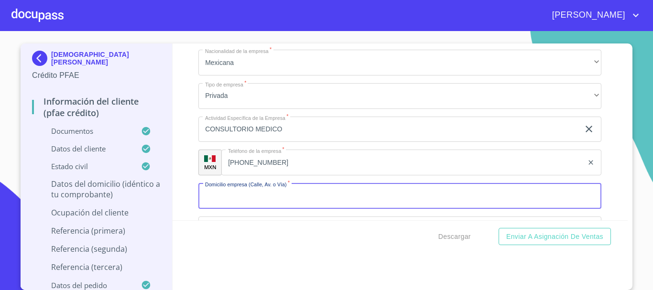
click at [266, 209] on input "Documento de identificación   *" at bounding box center [399, 196] width 403 height 26
type input "[GEOGRAPHIC_DATA]"
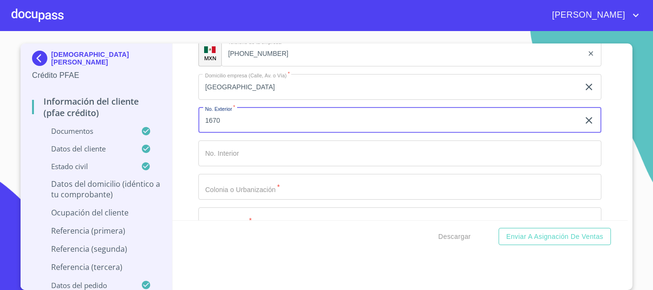
type input "1670"
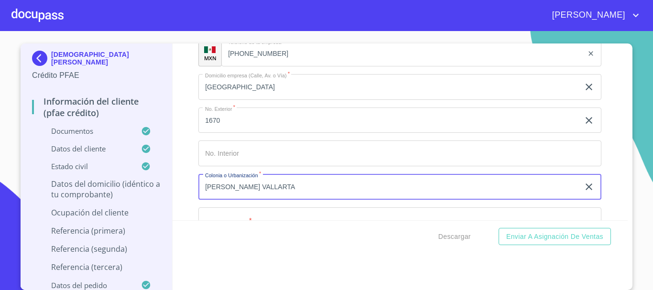
type input "[PERSON_NAME] VALLARTA"
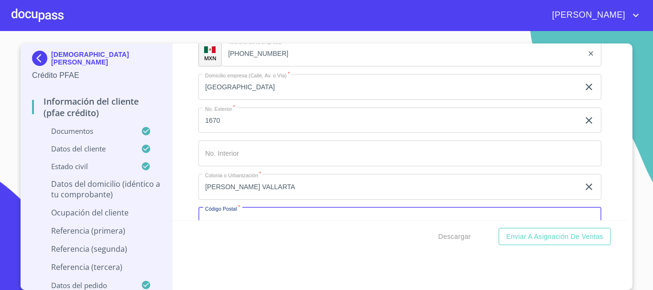
scroll to position [4573, 0]
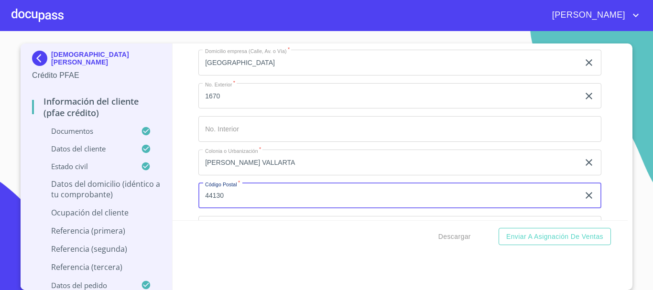
type input "44130"
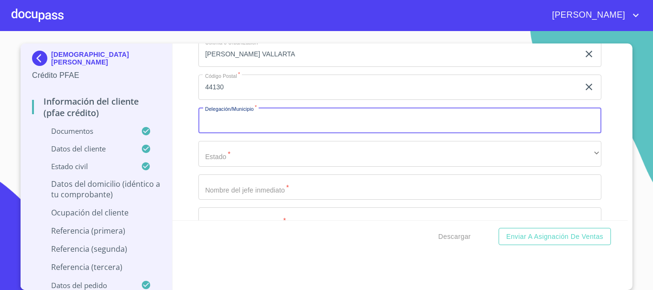
click at [254, 131] on input "Documento de identificación   *" at bounding box center [399, 121] width 403 height 26
type input "[GEOGRAPHIC_DATA]"
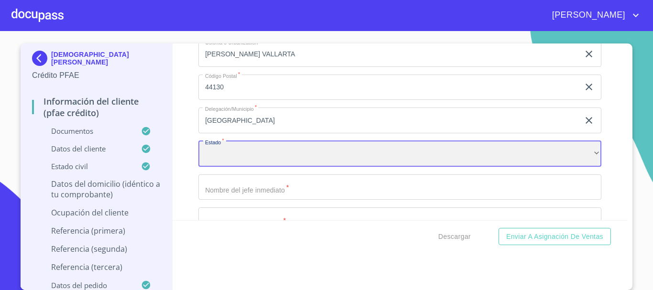
click at [249, 166] on div "​" at bounding box center [399, 154] width 403 height 26
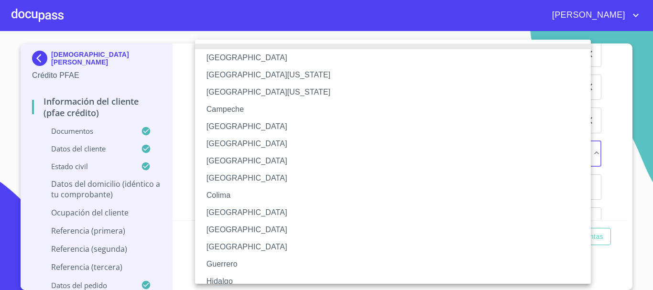
scroll to position [137, 0]
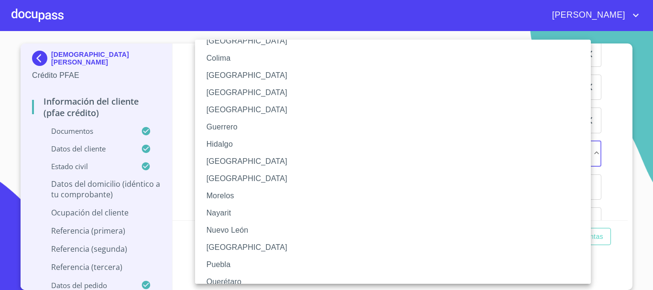
click at [243, 166] on li "[GEOGRAPHIC_DATA]" at bounding box center [396, 161] width 403 height 17
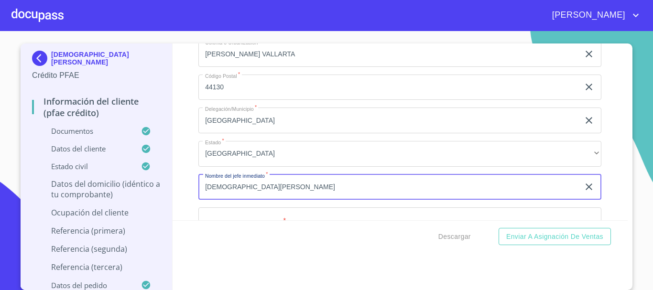
type input "[DEMOGRAPHIC_DATA][PERSON_NAME]"
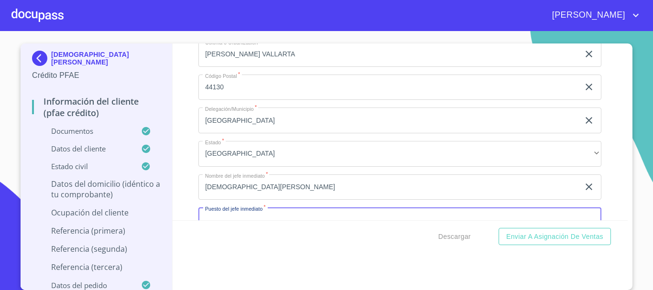
scroll to position [4706, 0]
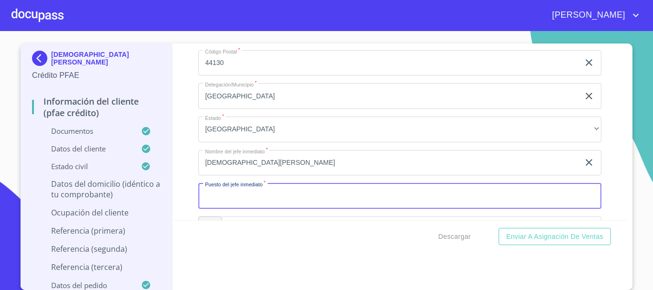
click at [229, 208] on input "Documento de identificación   *" at bounding box center [399, 196] width 403 height 26
type input "MEDICO"
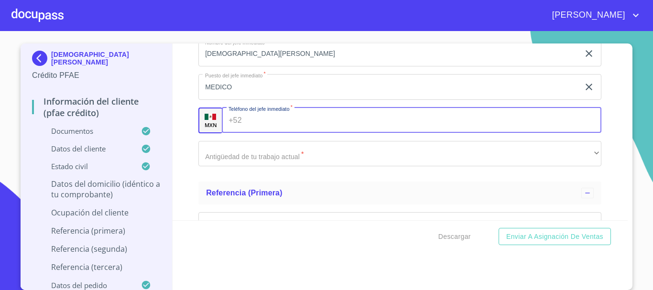
click at [253, 133] on input "Documento de identificación   *" at bounding box center [424, 121] width 356 height 26
type input "[PHONE_NUMBER]"
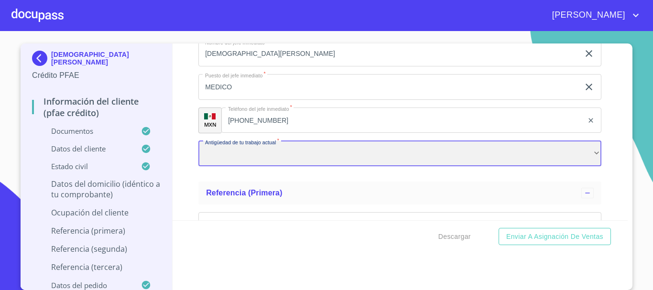
click at [244, 160] on div "​" at bounding box center [399, 154] width 403 height 26
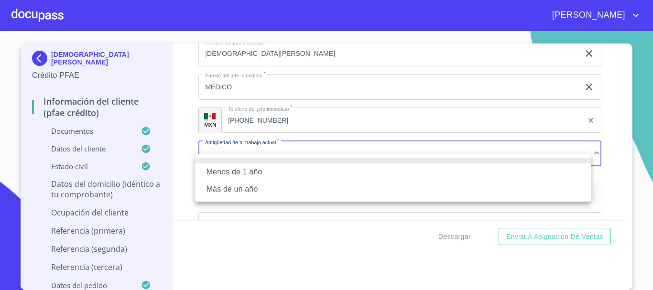
click at [237, 192] on li "Más de un año" at bounding box center [393, 189] width 396 height 17
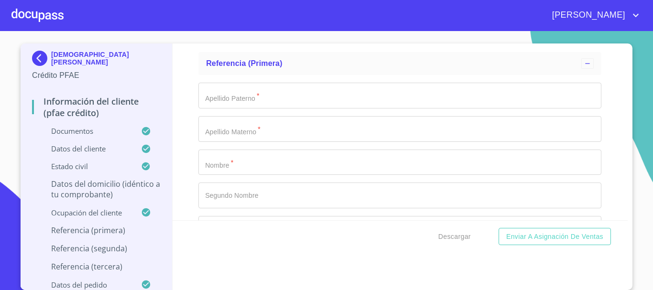
scroll to position [4958, 0]
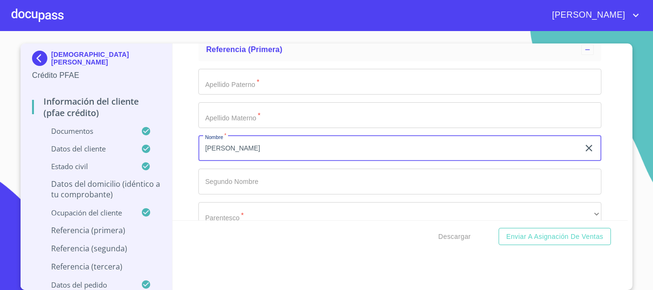
type input "[PERSON_NAME]"
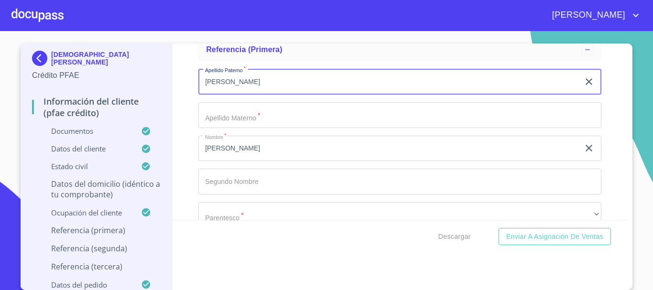
type input "[PERSON_NAME]"
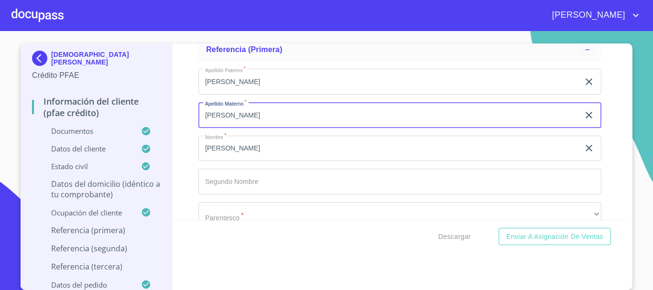
type input "[PERSON_NAME]"
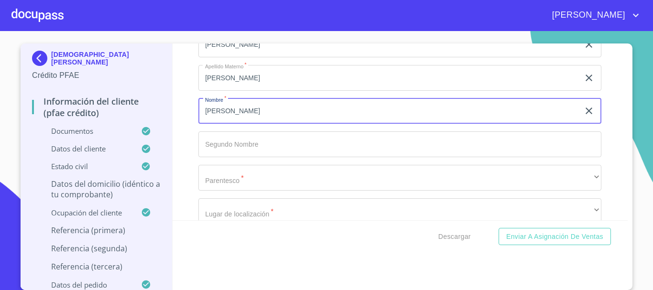
scroll to position [5006, 0]
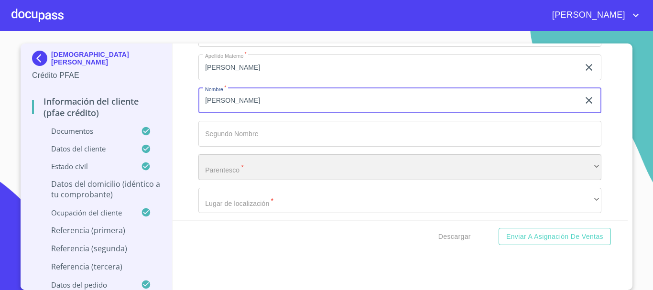
click at [239, 180] on div "​" at bounding box center [399, 167] width 403 height 26
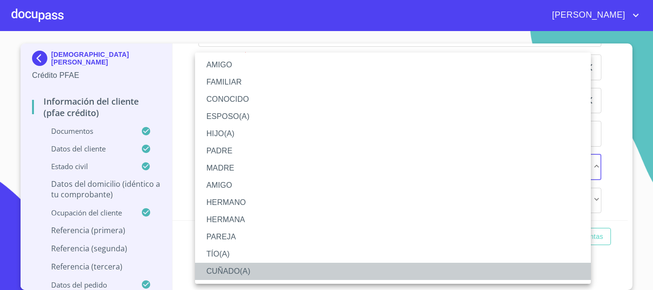
click at [249, 275] on li "CUÑADO(A)" at bounding box center [393, 271] width 396 height 17
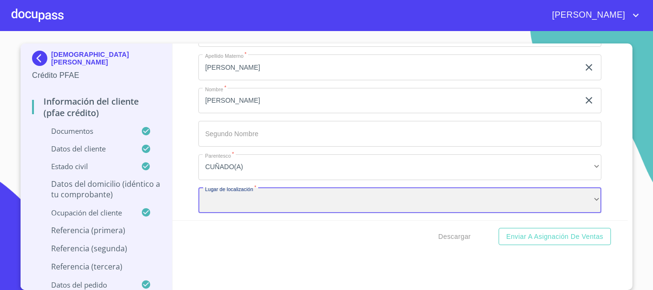
click at [249, 212] on div "​" at bounding box center [399, 201] width 403 height 26
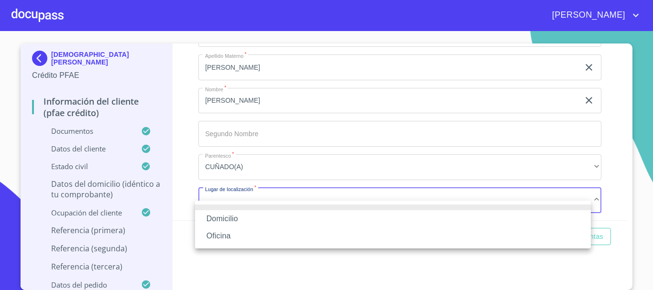
click at [240, 215] on li "Domicilio" at bounding box center [393, 218] width 396 height 17
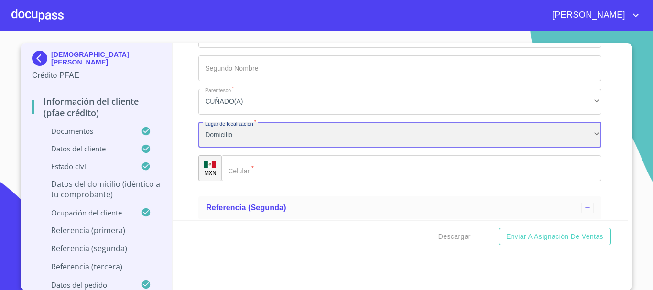
scroll to position [5106, 0]
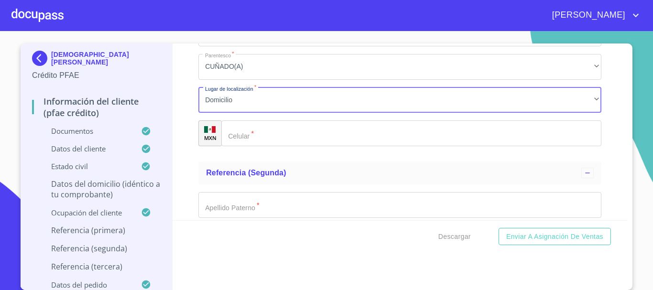
click at [233, 141] on div "​" at bounding box center [411, 133] width 380 height 26
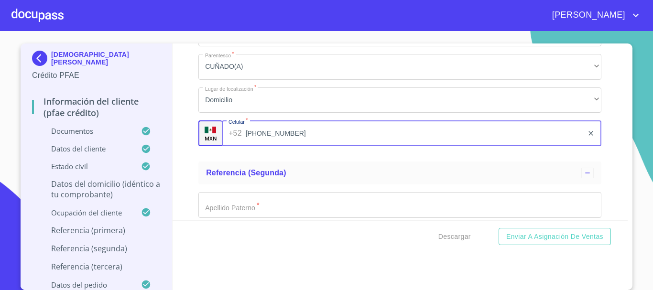
type input "[PHONE_NUMBER]"
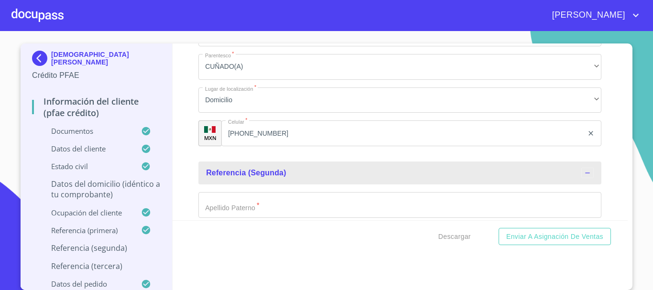
scroll to position [5202, 0]
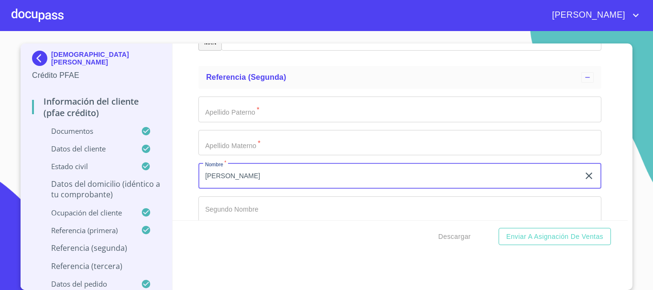
type input "[PERSON_NAME]"
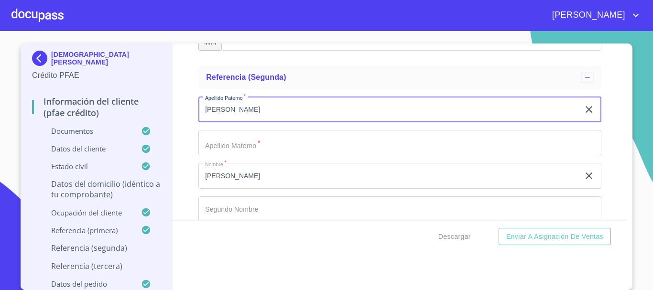
type input "[PERSON_NAME]"
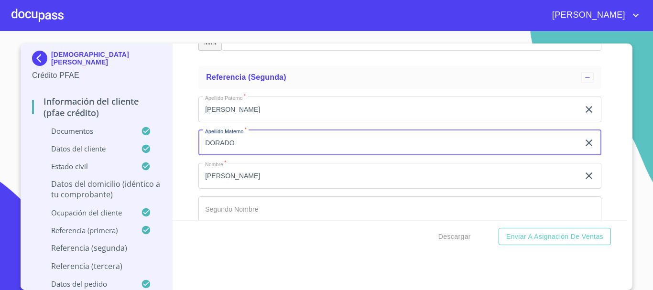
type input "DORADO"
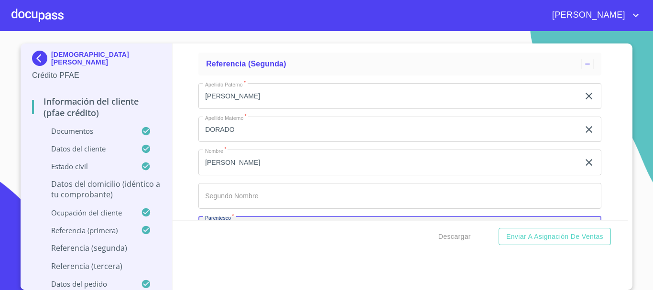
scroll to position [5324, 0]
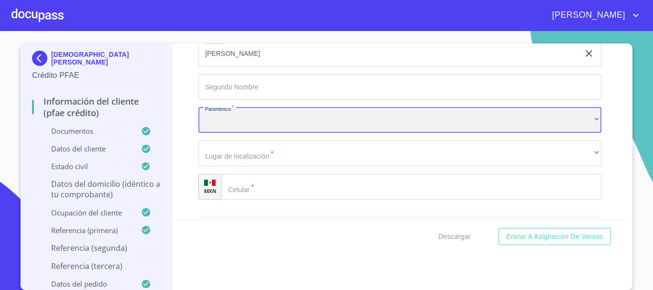
click at [234, 130] on div "​" at bounding box center [399, 121] width 403 height 26
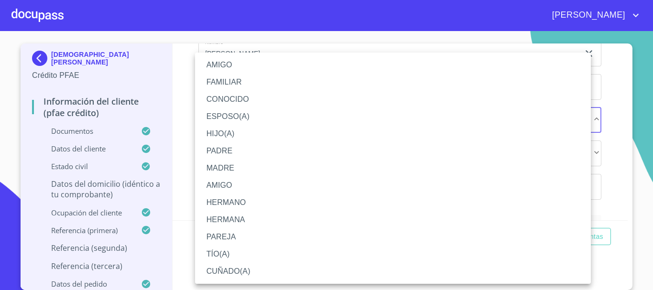
click at [235, 182] on li "AMIGO" at bounding box center [393, 185] width 396 height 17
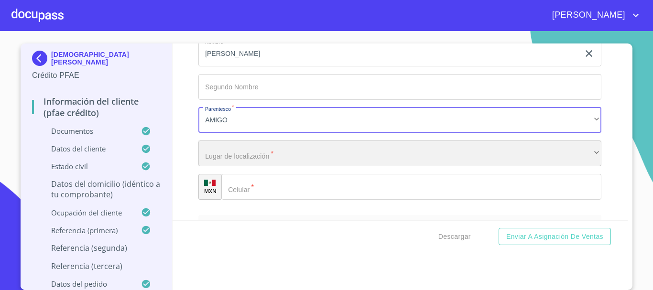
click at [243, 160] on div "​" at bounding box center [399, 154] width 403 height 26
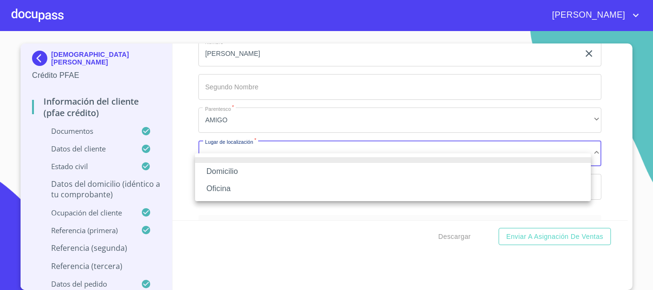
click at [245, 167] on li "Domicilio" at bounding box center [393, 171] width 396 height 17
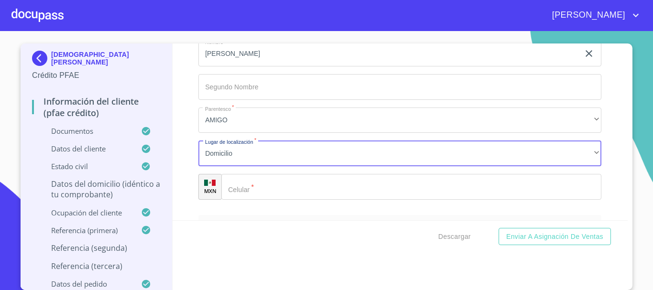
click at [250, 200] on input "Documento de identificación   *" at bounding box center [411, 187] width 380 height 26
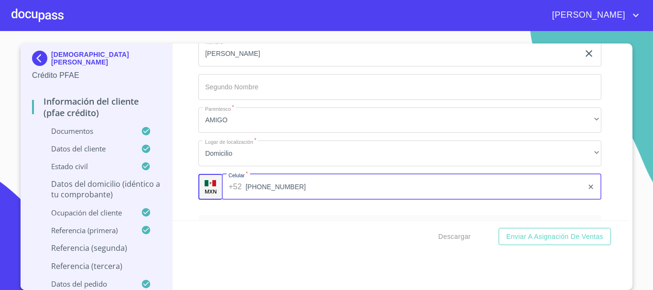
type input "[PHONE_NUMBER]"
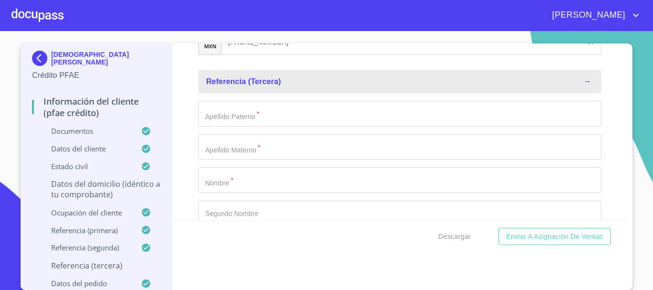
scroll to position [5478, 0]
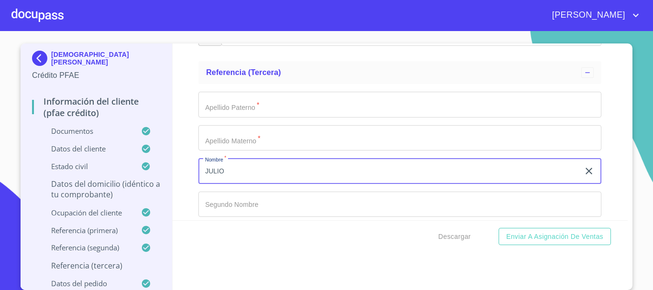
type input "JULIO"
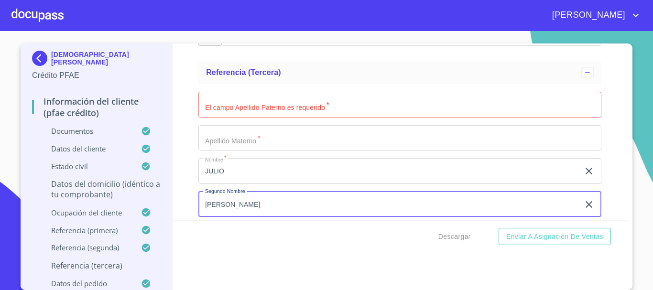
type input "[PERSON_NAME]"
click at [257, 118] on input "Documento de identificación   *" at bounding box center [399, 105] width 403 height 26
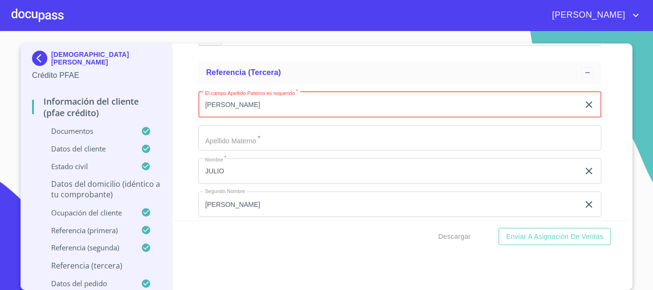
type input "[PERSON_NAME]"
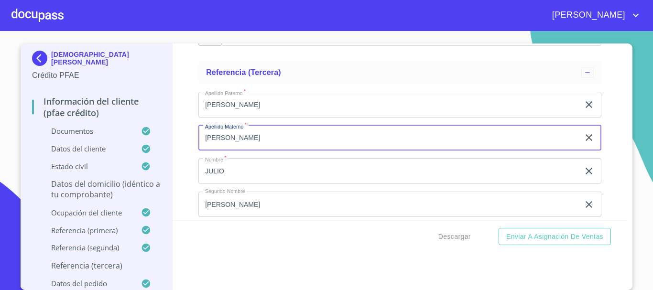
type input "[PERSON_NAME]"
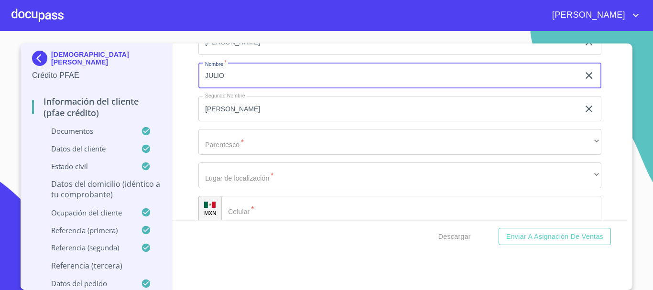
scroll to position [5622, 0]
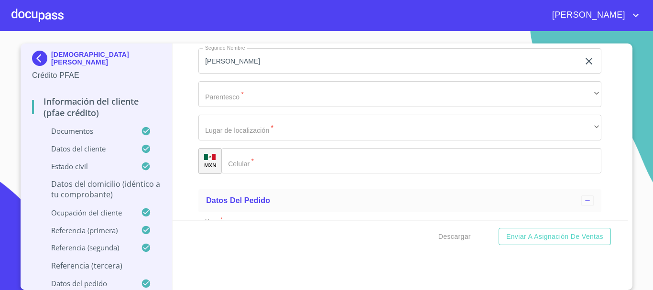
click at [260, 173] on input "Documento de identificación   *" at bounding box center [411, 161] width 380 height 26
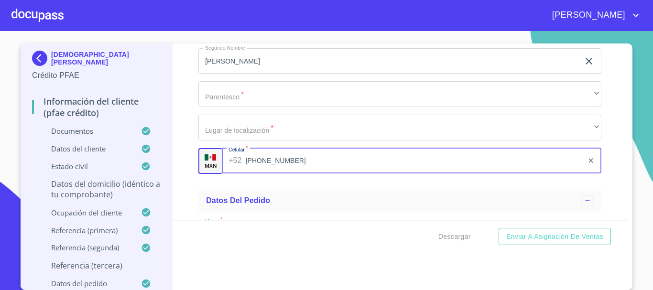
type input "[PHONE_NUMBER]"
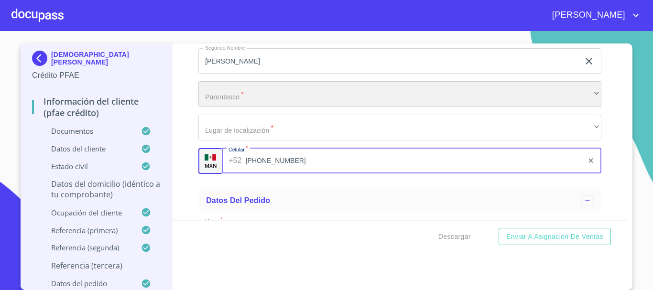
click at [214, 104] on div "​" at bounding box center [399, 94] width 403 height 26
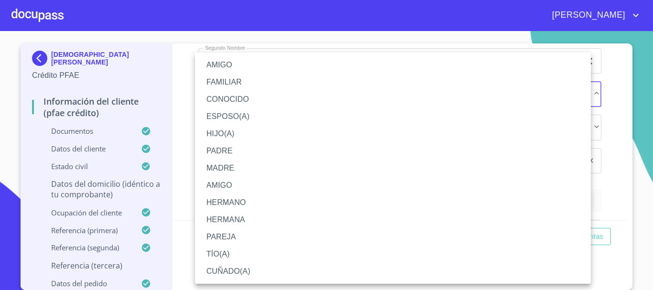
click at [241, 201] on li "HERMANO" at bounding box center [393, 202] width 396 height 17
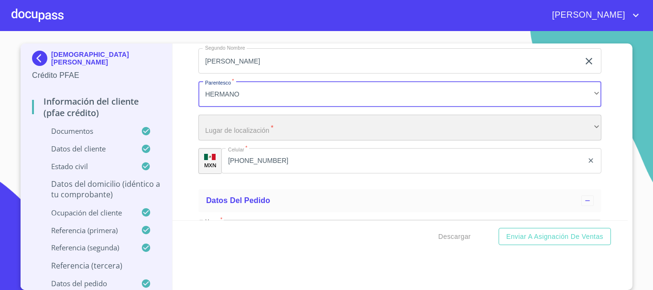
click at [258, 141] on div "​" at bounding box center [399, 128] width 403 height 26
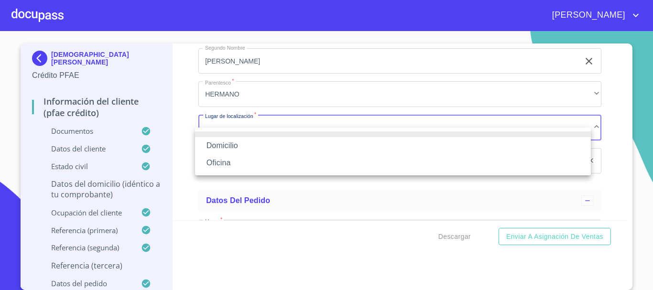
click at [240, 145] on li "Domicilio" at bounding box center [393, 145] width 396 height 17
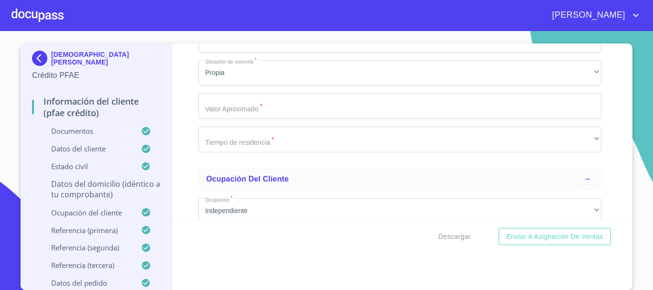
scroll to position [4092, 0]
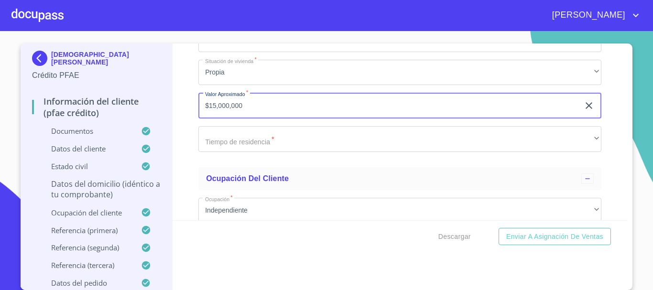
type input "$15,000,000"
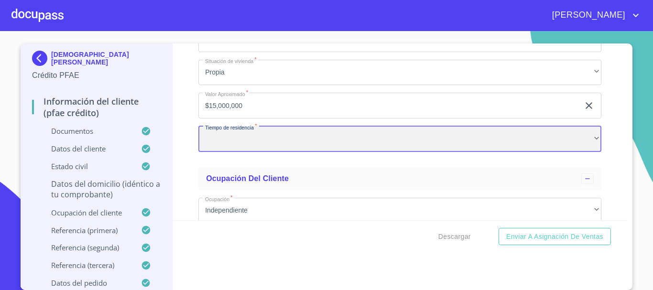
click at [459, 152] on div "​" at bounding box center [399, 139] width 403 height 26
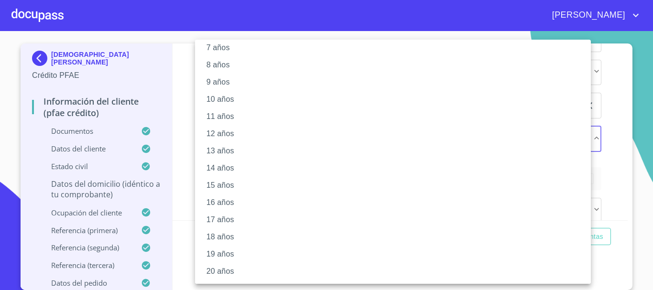
click at [224, 268] on li "20 años" at bounding box center [396, 271] width 403 height 17
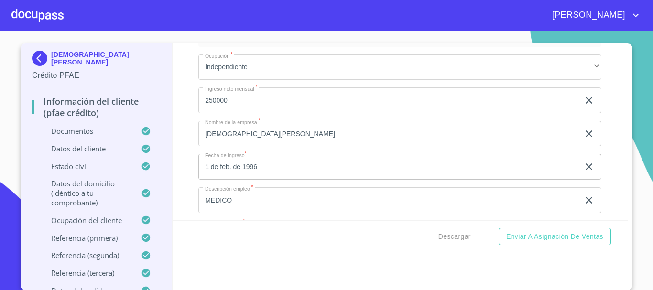
scroll to position [4475, 0]
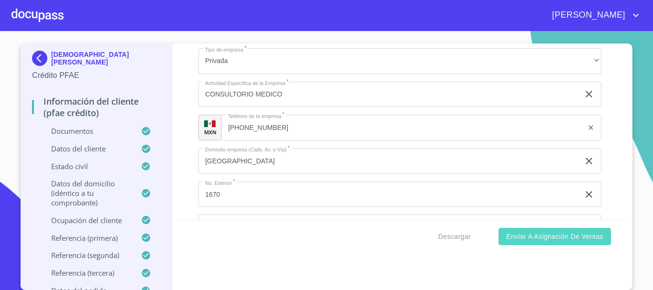
click at [565, 240] on span "Enviar a Asignación de Ventas" at bounding box center [554, 237] width 97 height 12
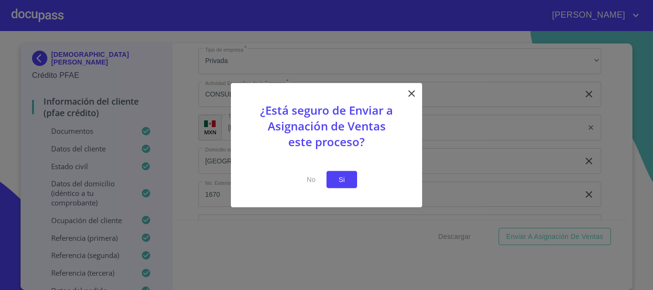
click at [348, 183] on span "Si" at bounding box center [341, 179] width 15 height 12
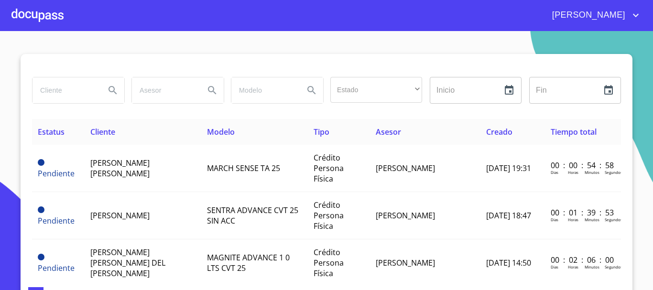
click at [65, 93] on input "search" at bounding box center [64, 90] width 65 height 26
type input "[DEMOGRAPHIC_DATA][PERSON_NAME]"
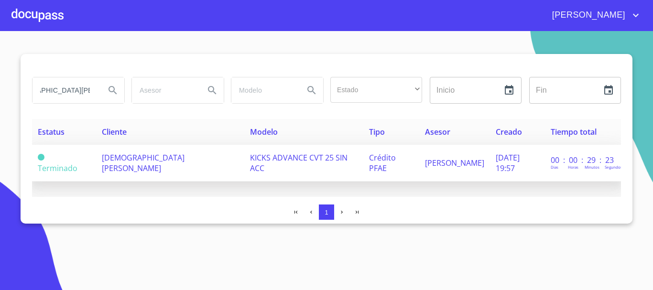
click at [184, 159] on span "[DEMOGRAPHIC_DATA][PERSON_NAME]" at bounding box center [143, 162] width 83 height 21
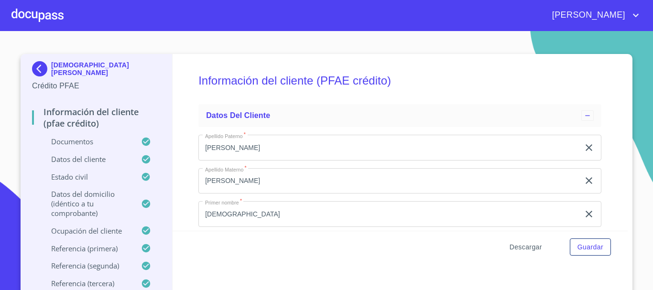
click at [520, 249] on span "Descargar" at bounding box center [525, 247] width 32 height 12
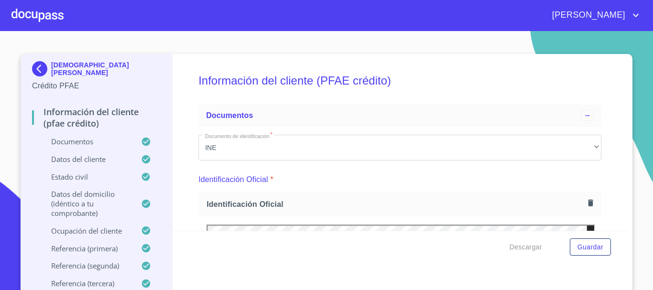
click at [50, 17] on div at bounding box center [37, 15] width 52 height 31
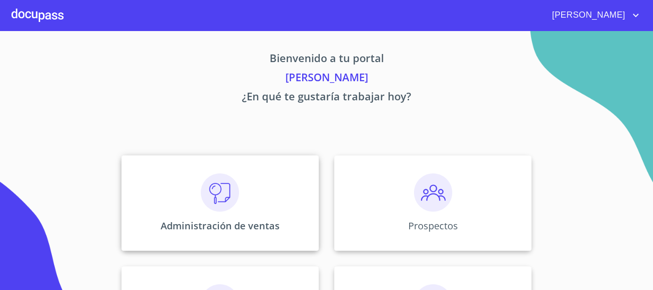
scroll to position [190, 0]
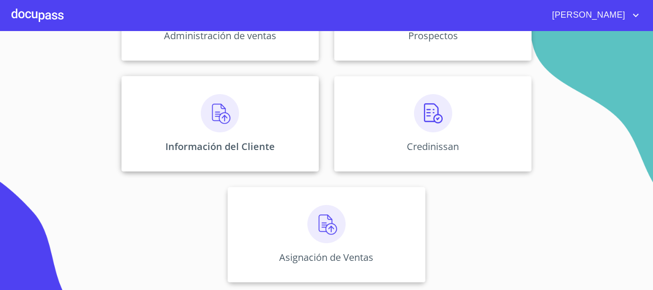
click at [214, 139] on div "Información del Cliente" at bounding box center [219, 124] width 197 height 96
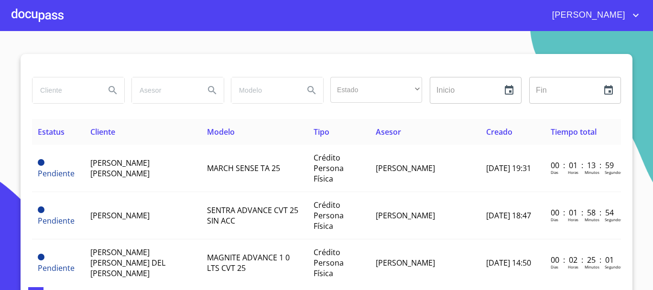
click at [68, 96] on input "search" at bounding box center [64, 90] width 65 height 26
type input "[PERSON_NAME]"
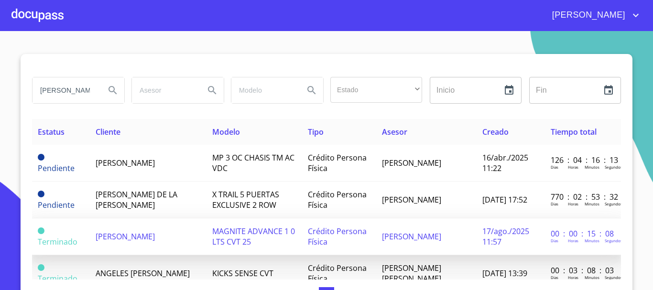
click at [223, 231] on span "MAGNITE ADVANCE 1 0 LTS CVT 25" at bounding box center [253, 236] width 83 height 21
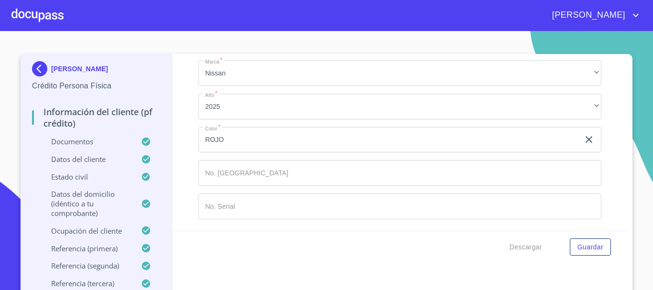
scroll to position [5522, 0]
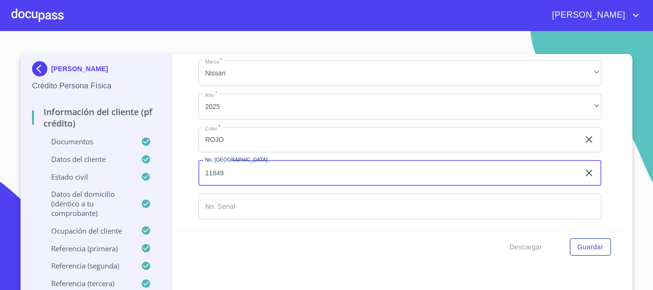
type input "11849"
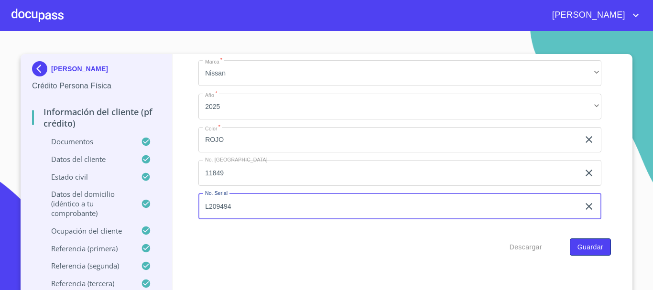
type input "L209494"
click at [589, 247] on span "Guardar" at bounding box center [590, 247] width 26 height 12
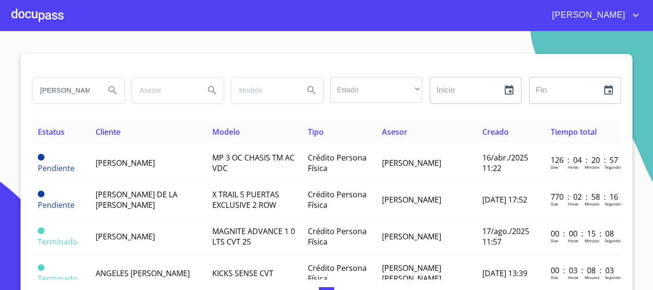
click at [42, 17] on div at bounding box center [37, 15] width 52 height 31
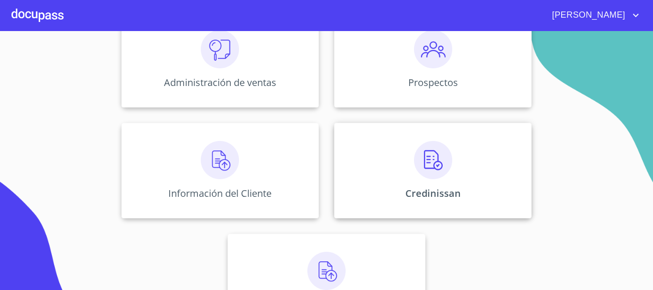
scroll to position [190, 0]
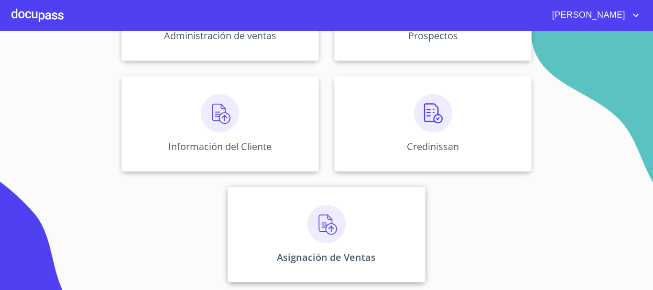
click at [325, 232] on img at bounding box center [326, 224] width 38 height 38
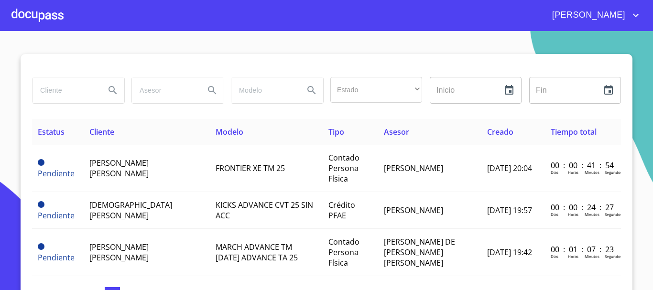
click at [68, 91] on input "search" at bounding box center [64, 90] width 65 height 26
type input "[PERSON_NAME]"
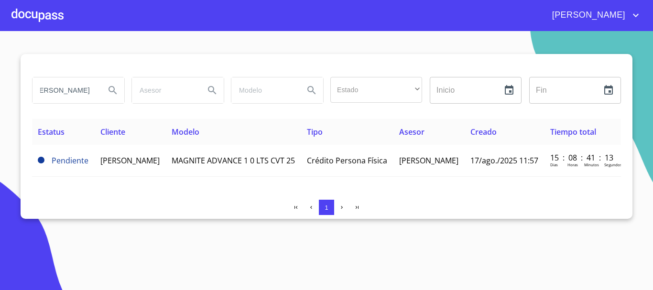
scroll to position [0, 0]
click at [32, 12] on div at bounding box center [37, 15] width 52 height 31
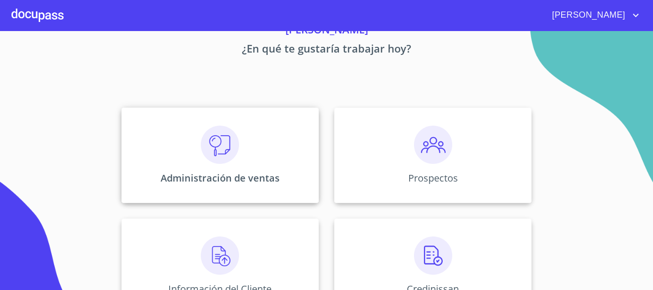
scroll to position [96, 0]
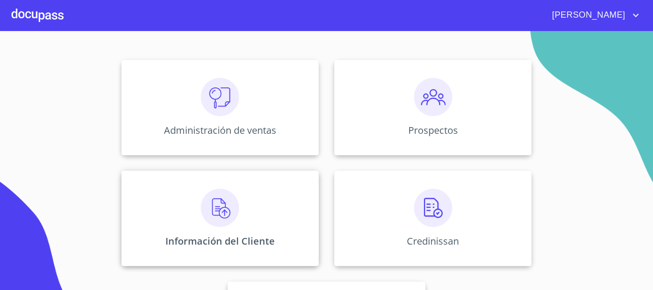
click at [204, 210] on img at bounding box center [220, 208] width 38 height 38
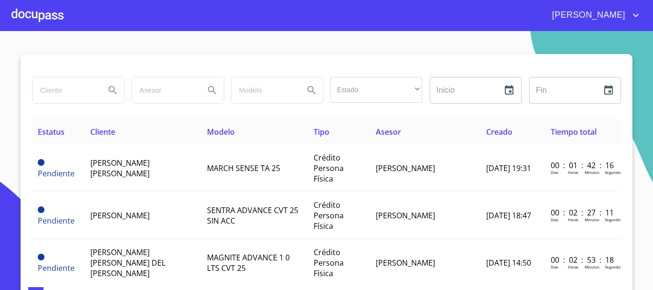
click at [71, 85] on input "search" at bounding box center [64, 90] width 65 height 26
type input "[PERSON_NAME]"
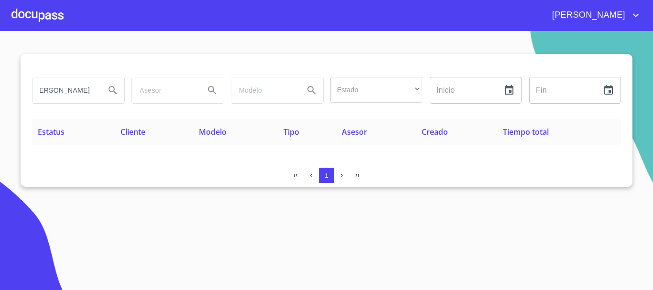
scroll to position [0, 0]
drag, startPoint x: 95, startPoint y: 90, endPoint x: 0, endPoint y: 104, distance: 96.1
click at [0, 104] on section "[PERSON_NAME] Estado ​ ​ Inicio ​ Fin ​ Estatus Cliente Modelo Tipo Asesor Crea…" at bounding box center [326, 160] width 653 height 259
click at [100, 87] on div "[PERSON_NAME]" at bounding box center [78, 90] width 92 height 26
type input "[PERSON_NAME]"
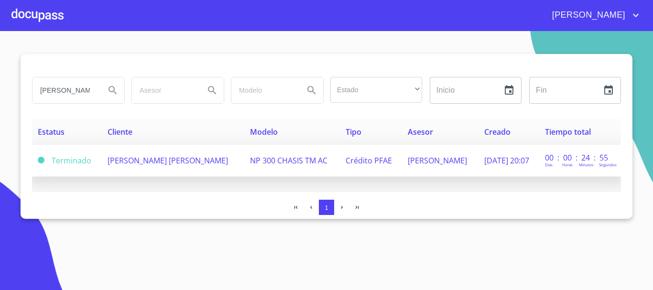
click at [183, 163] on td "[PERSON_NAME] [PERSON_NAME]" at bounding box center [173, 161] width 142 height 32
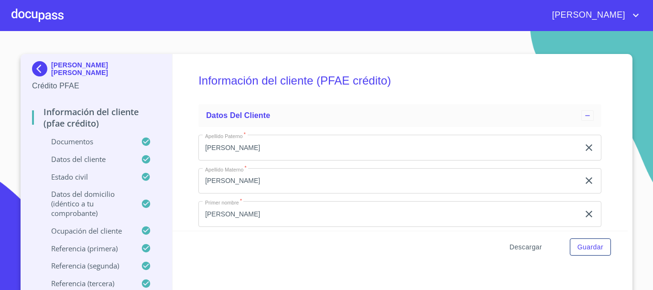
click at [529, 248] on span "Descargar" at bounding box center [525, 247] width 32 height 12
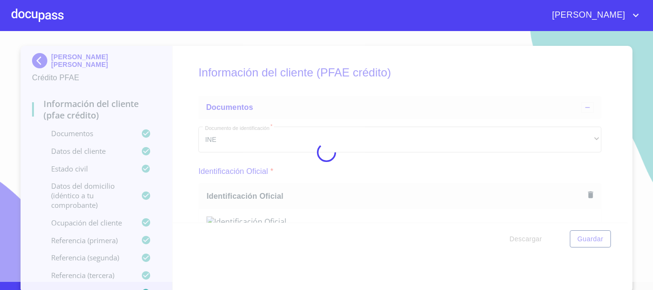
scroll to position [11, 0]
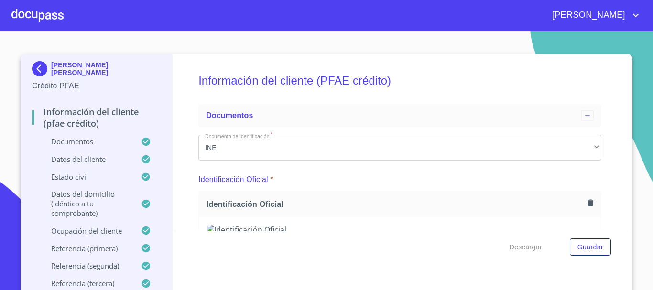
scroll to position [11, 0]
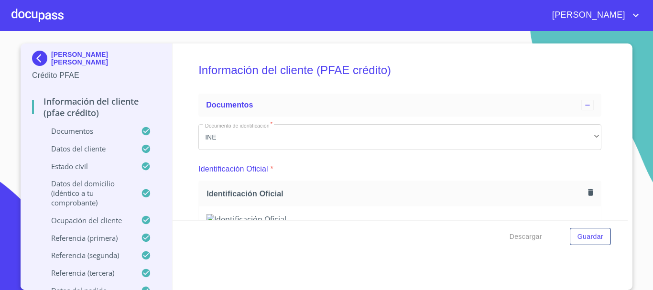
click at [55, 17] on div at bounding box center [37, 15] width 52 height 31
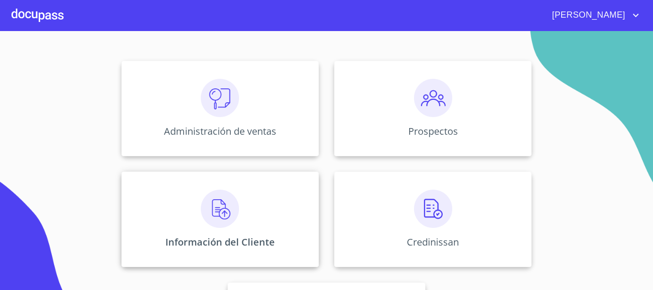
scroll to position [96, 0]
click at [233, 223] on img at bounding box center [220, 208] width 38 height 38
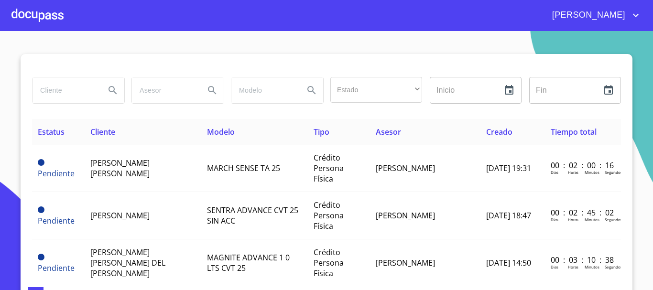
click at [41, 17] on div at bounding box center [37, 15] width 52 height 31
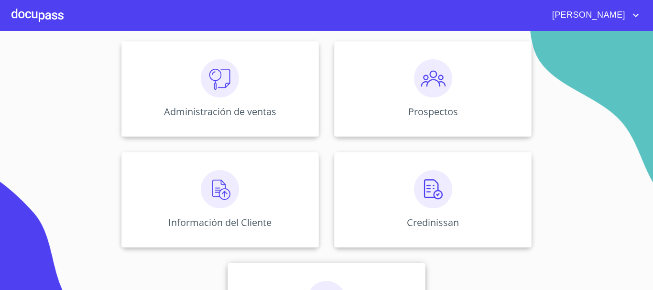
scroll to position [190, 0]
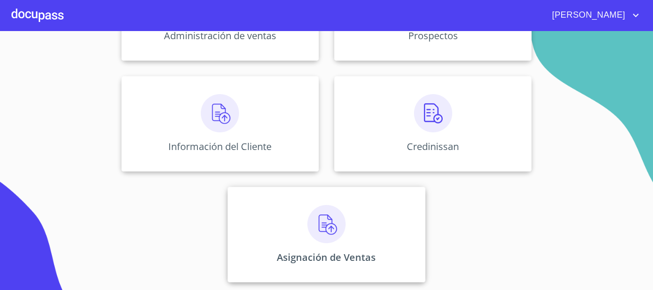
click at [323, 240] on img at bounding box center [326, 224] width 38 height 38
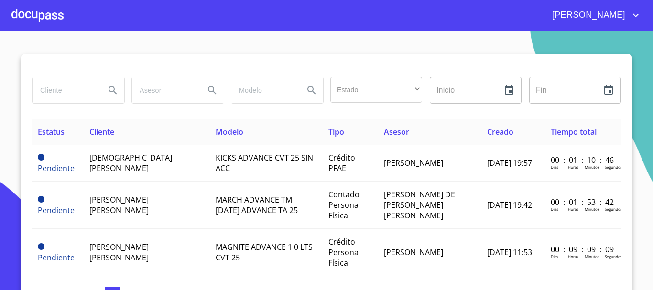
click at [54, 96] on input "search" at bounding box center [64, 90] width 65 height 26
type input "paulina borrayo"
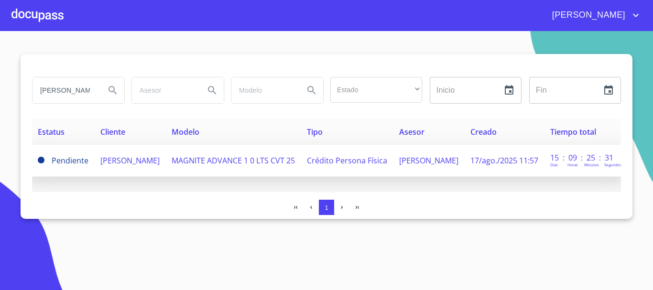
click at [138, 165] on span "[PERSON_NAME]" at bounding box center [129, 160] width 59 height 11
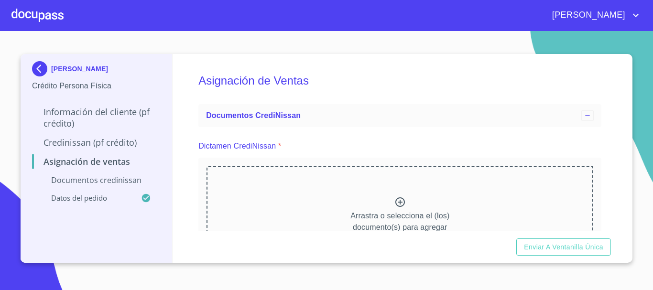
click at [395, 201] on icon at bounding box center [399, 201] width 11 height 11
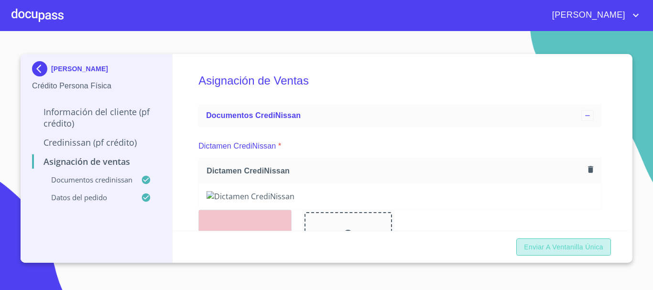
click at [572, 250] on span "Enviar a Ventanilla única" at bounding box center [563, 247] width 79 height 12
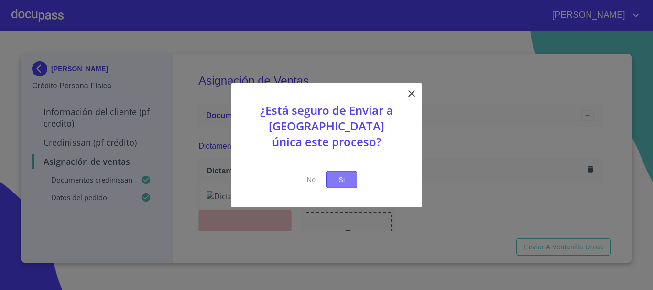
click at [349, 184] on span "Si" at bounding box center [341, 179] width 15 height 12
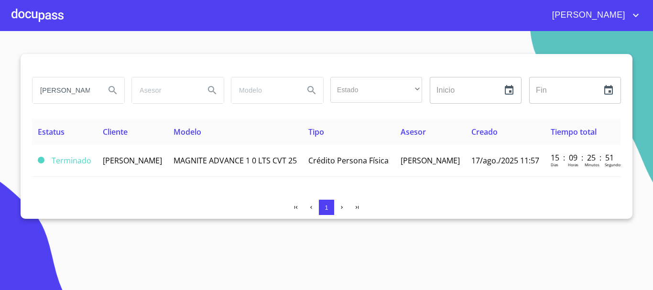
click at [35, 22] on div at bounding box center [37, 15] width 52 height 31
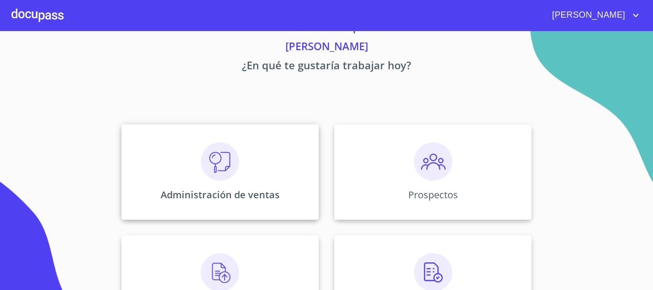
scroll to position [48, 0]
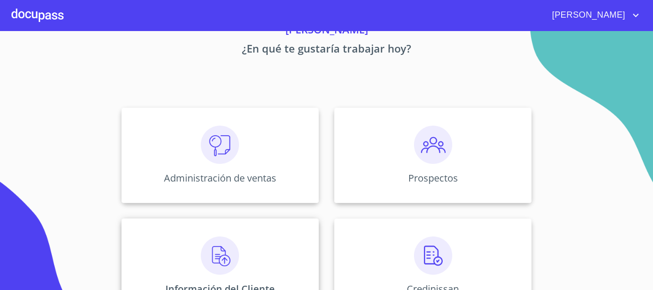
click at [205, 248] on img at bounding box center [220, 256] width 38 height 38
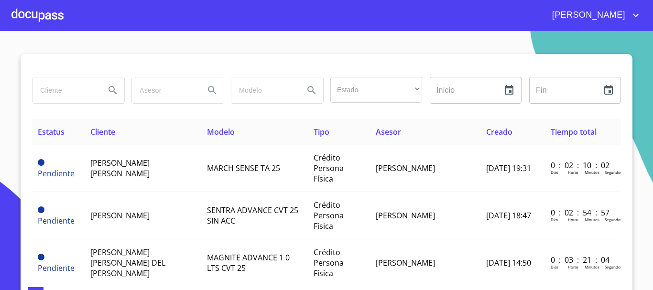
click at [59, 98] on input "search" at bounding box center [64, 90] width 65 height 26
type input "[DEMOGRAPHIC_DATA]"
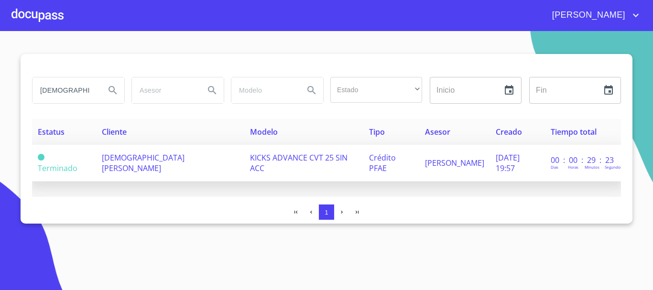
click at [141, 167] on td "[DEMOGRAPHIC_DATA][PERSON_NAME]" at bounding box center [170, 163] width 149 height 37
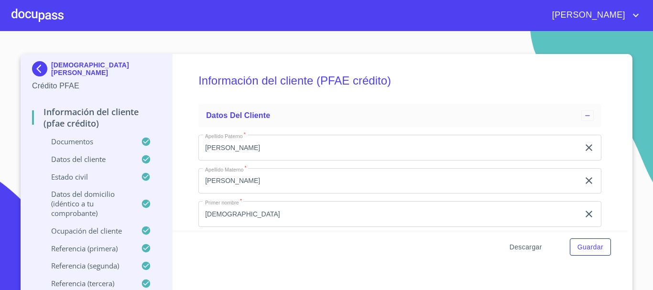
click at [522, 249] on span "Descargar" at bounding box center [525, 247] width 32 height 12
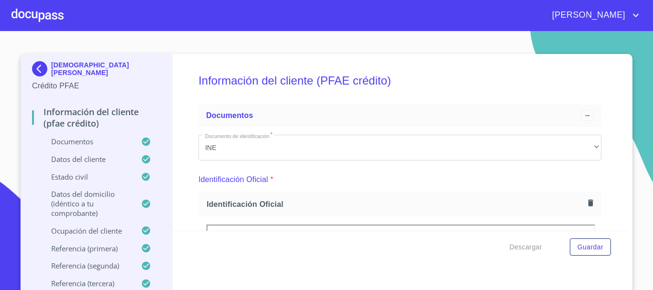
click at [50, 16] on div at bounding box center [37, 15] width 52 height 31
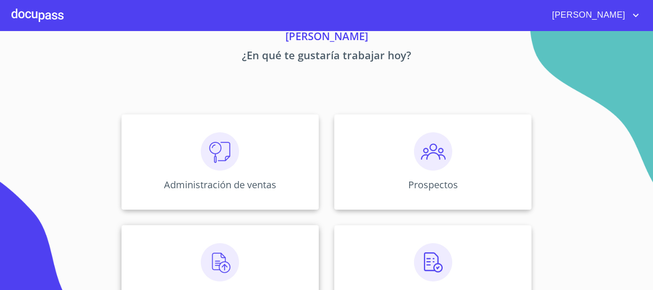
scroll to position [96, 0]
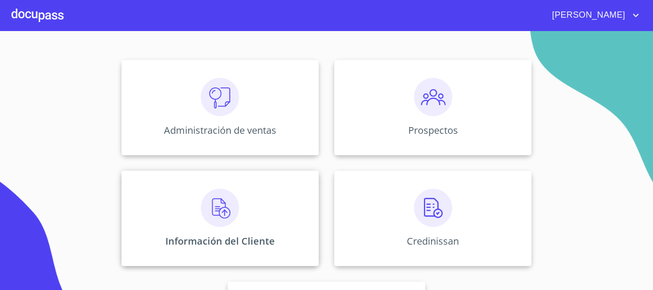
click at [227, 221] on img at bounding box center [220, 208] width 38 height 38
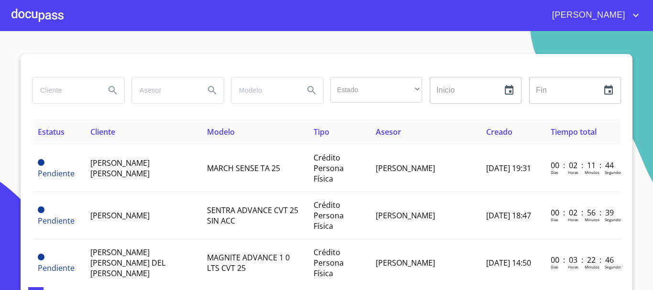
click at [49, 88] on input "search" at bounding box center [64, 90] width 65 height 26
type input "[PERSON_NAME]"
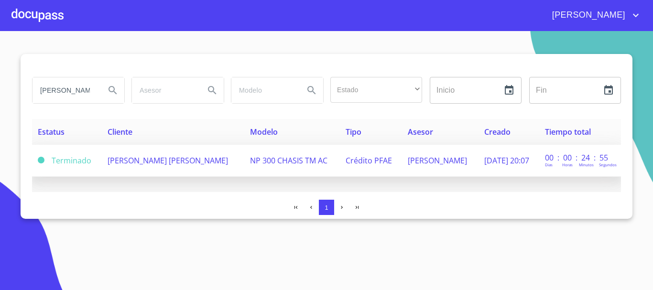
click at [150, 159] on span "[PERSON_NAME] [PERSON_NAME]" at bounding box center [168, 160] width 120 height 11
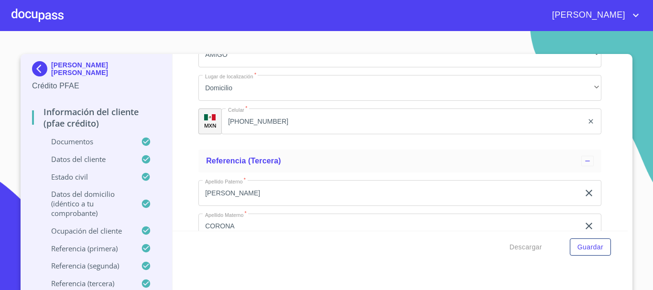
scroll to position [6220, 0]
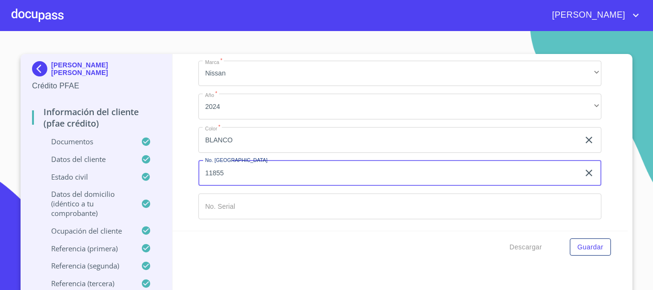
type input "11855"
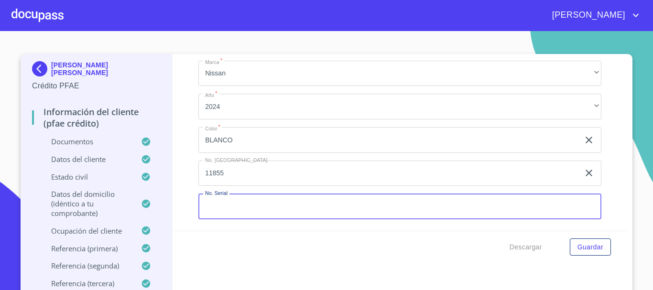
scroll to position [0, 0]
type input "L210240"
click at [599, 248] on span "Guardar" at bounding box center [590, 247] width 26 height 12
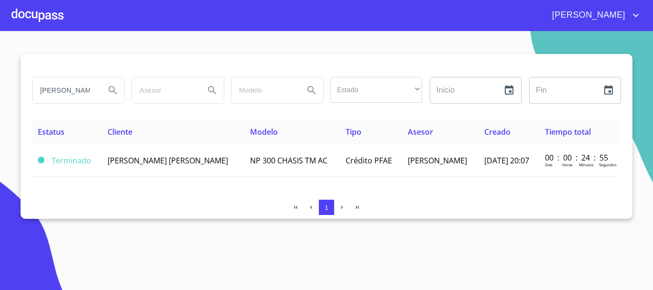
click at [58, 17] on div at bounding box center [37, 15] width 52 height 31
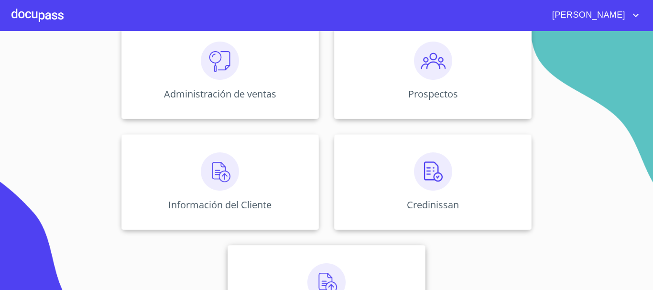
scroll to position [190, 0]
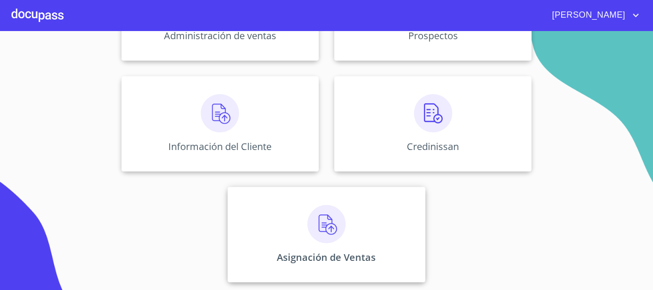
click at [288, 240] on div "Asignación de Ventas" at bounding box center [325, 235] width 197 height 96
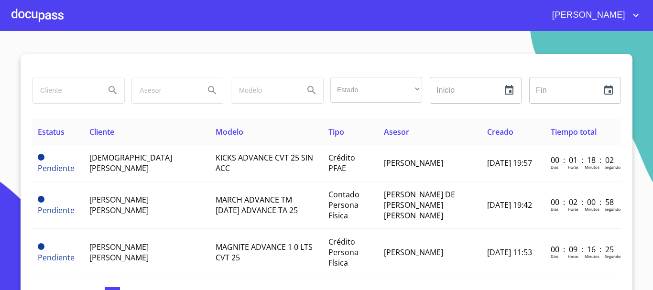
click at [66, 90] on input "search" at bounding box center [64, 90] width 65 height 26
type input "JOSUE ESAU ARREDONDO"
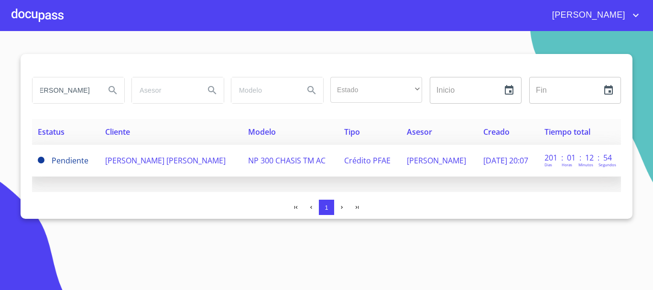
click at [134, 165] on span "[PERSON_NAME] [PERSON_NAME]" at bounding box center [165, 160] width 120 height 11
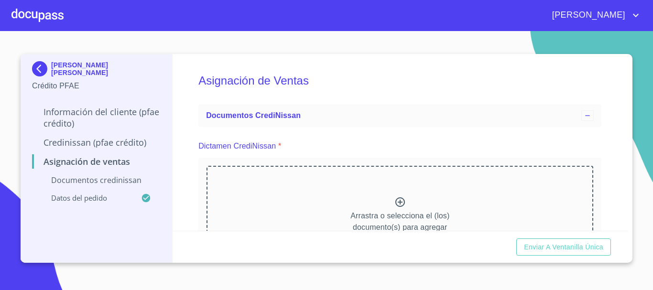
click at [396, 200] on icon at bounding box center [400, 202] width 10 height 10
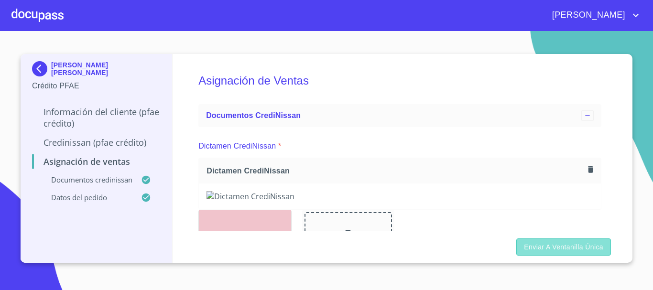
click at [576, 244] on span "Enviar a Ventanilla única" at bounding box center [563, 247] width 79 height 12
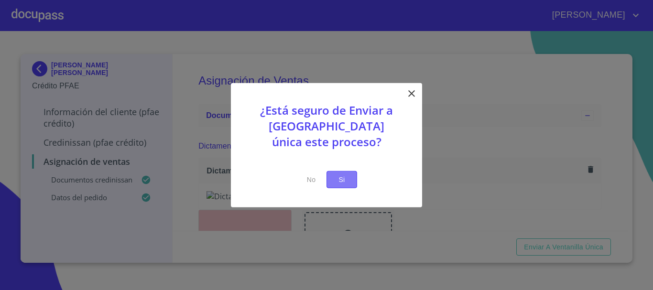
click at [354, 184] on button "Si" at bounding box center [341, 180] width 31 height 18
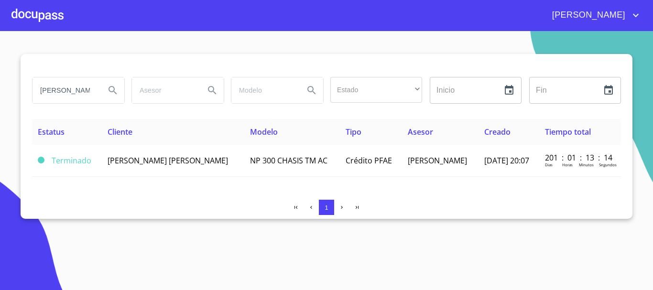
click at [28, 18] on div at bounding box center [37, 15] width 52 height 31
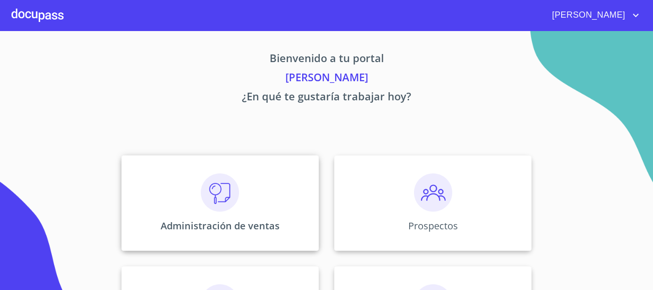
scroll to position [48, 0]
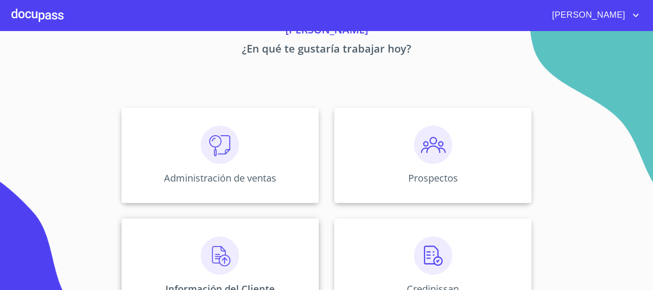
click at [206, 238] on img at bounding box center [220, 256] width 38 height 38
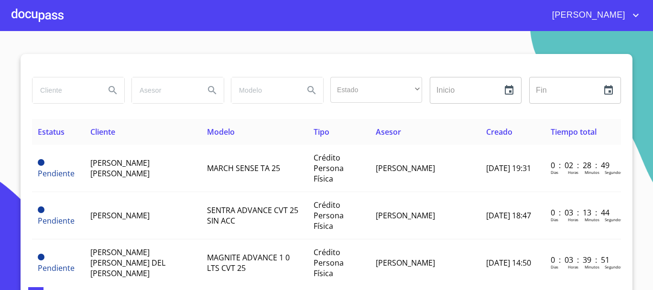
click at [40, 91] on input "search" at bounding box center [64, 90] width 65 height 26
type input "[PERSON_NAME]"
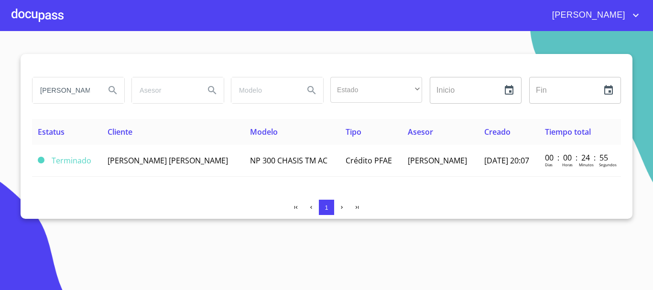
click at [38, 29] on div at bounding box center [37, 15] width 52 height 31
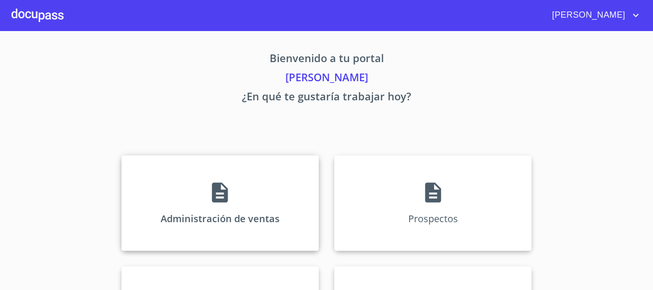
scroll to position [48, 0]
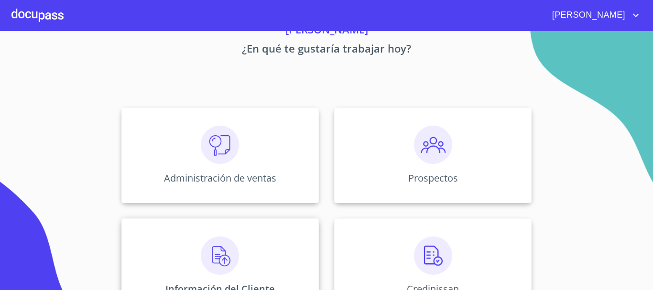
click at [223, 239] on img at bounding box center [220, 256] width 38 height 38
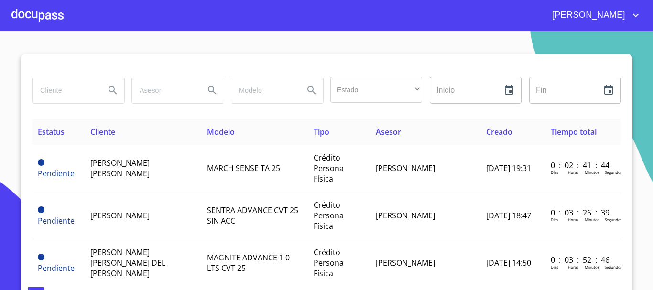
click at [60, 82] on input "search" at bounding box center [64, 90] width 65 height 26
type input "JUAN JESUS GONZALEZ"
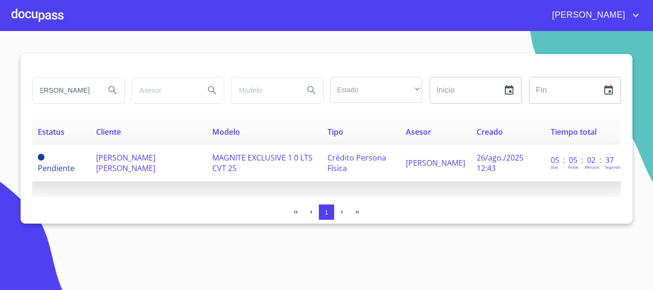
scroll to position [0, 0]
click at [127, 154] on span "[PERSON_NAME] [PERSON_NAME]" at bounding box center [125, 162] width 59 height 21
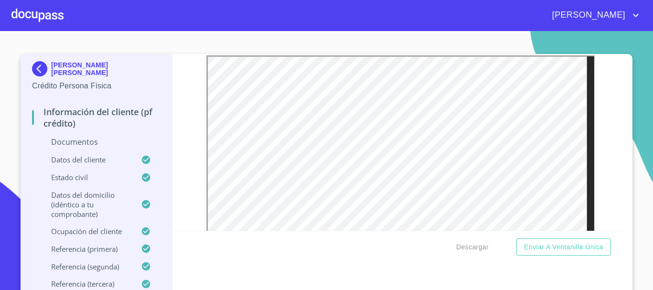
click at [32, 11] on div at bounding box center [37, 15] width 52 height 31
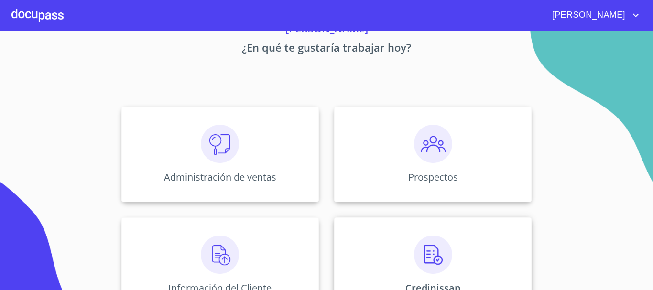
scroll to position [143, 0]
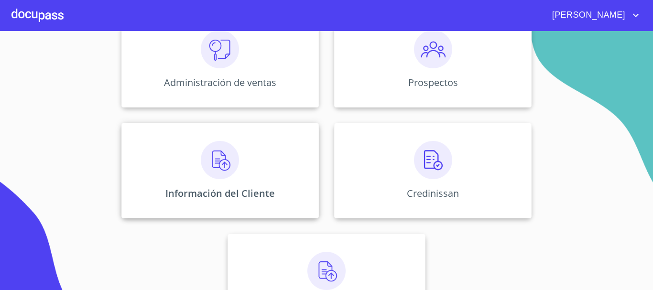
click at [212, 176] on img at bounding box center [220, 160] width 38 height 38
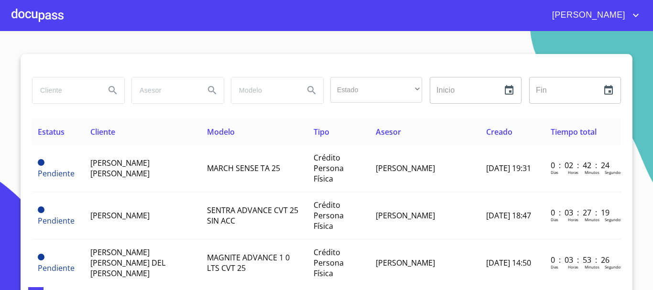
click at [51, 100] on input "search" at bounding box center [64, 90] width 65 height 26
type input "[PERSON_NAME]"
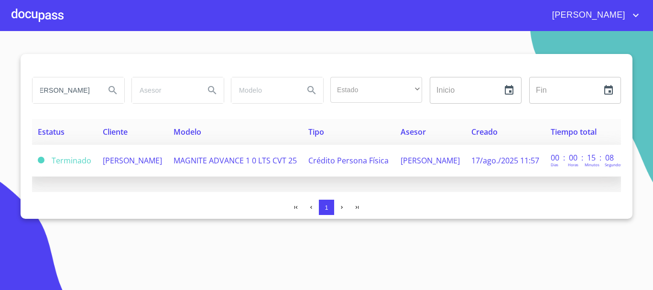
click at [143, 165] on span "[PERSON_NAME]" at bounding box center [132, 160] width 59 height 11
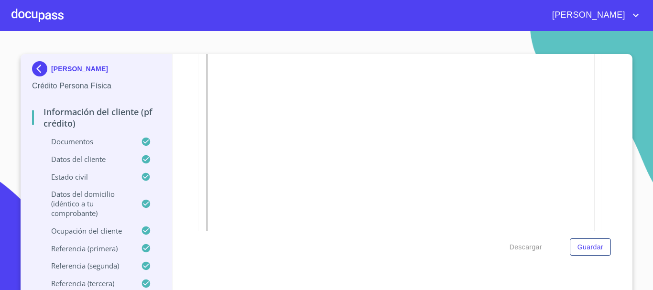
scroll to position [478, 0]
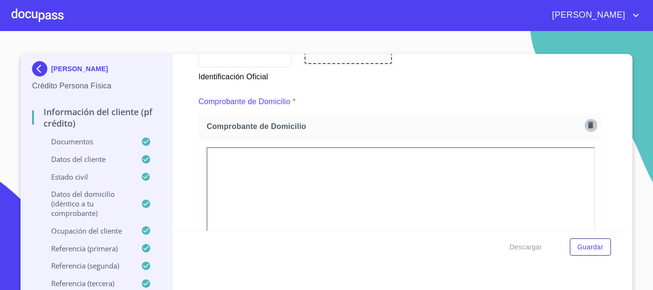
click at [586, 125] on icon "button" at bounding box center [590, 124] width 9 height 9
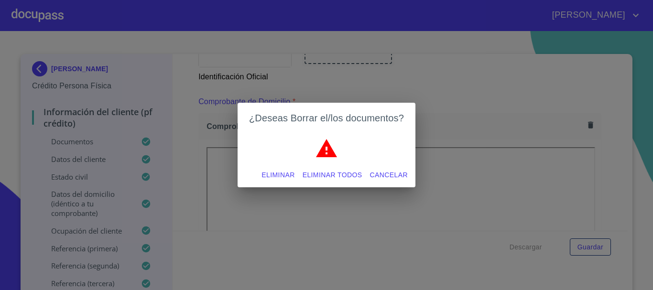
click at [286, 173] on span "Eliminar" at bounding box center [277, 175] width 33 height 12
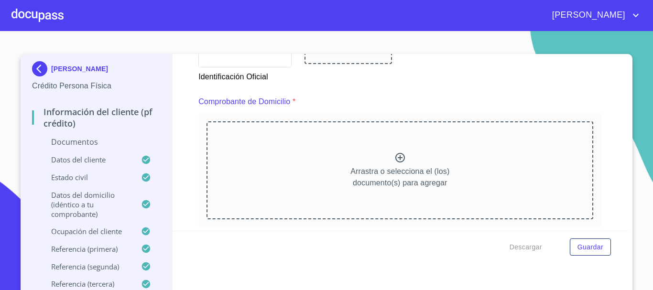
scroll to position [526, 0]
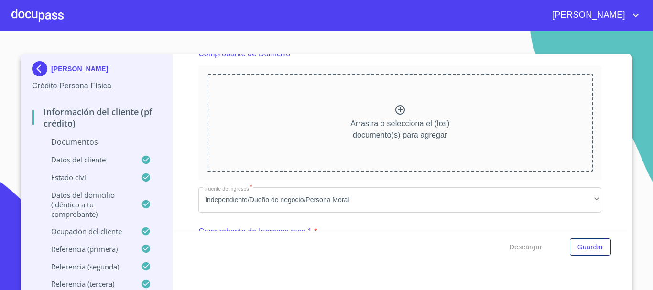
click at [395, 111] on icon at bounding box center [400, 110] width 10 height 10
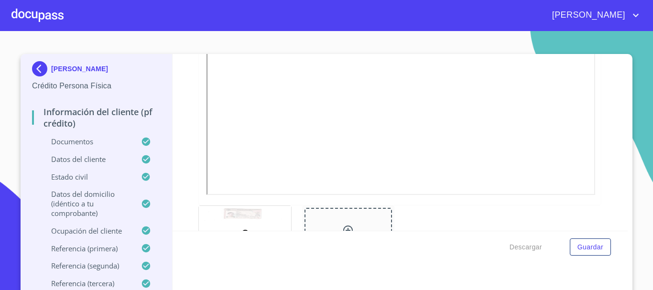
scroll to position [143, 0]
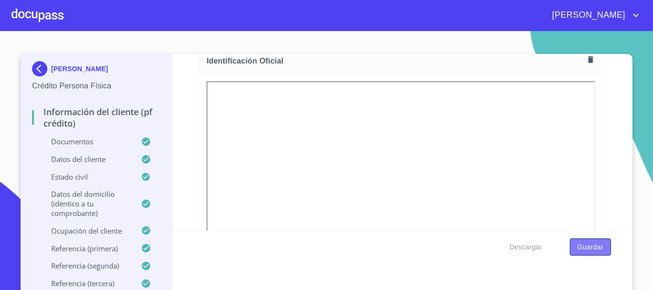
click at [589, 249] on span "Guardar" at bounding box center [590, 247] width 26 height 12
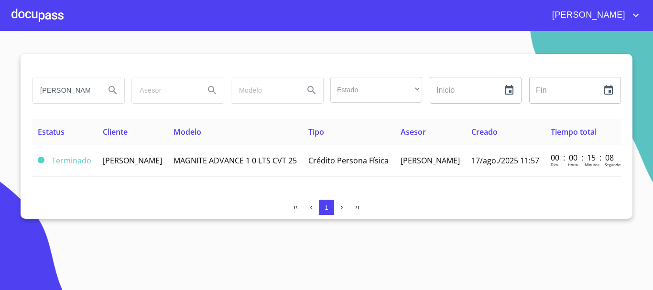
click at [51, 16] on div at bounding box center [37, 15] width 52 height 31
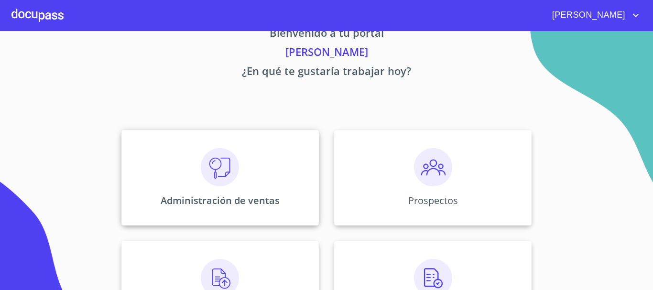
scroll to position [48, 0]
